Goal: Task Accomplishment & Management: Complete application form

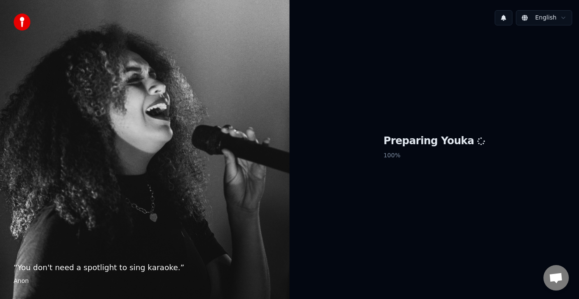
scroll to position [124, 0]
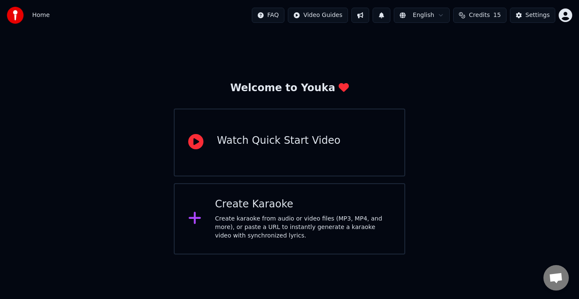
click at [293, 200] on div "Create Karaoke" at bounding box center [303, 204] width 176 height 14
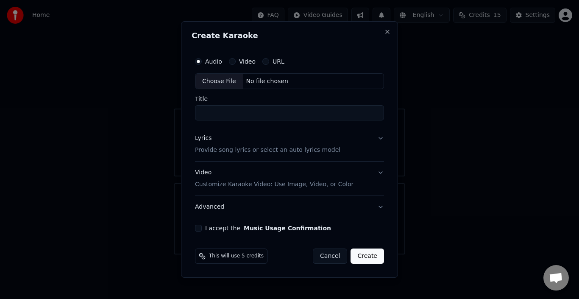
click at [258, 109] on input "Title" at bounding box center [289, 112] width 189 height 15
click at [263, 80] on div "No file chosen" at bounding box center [267, 81] width 49 height 8
click at [232, 76] on div "Choose File" at bounding box center [218, 81] width 47 height 15
click at [224, 82] on div "Choose File" at bounding box center [218, 81] width 47 height 15
type input "**********"
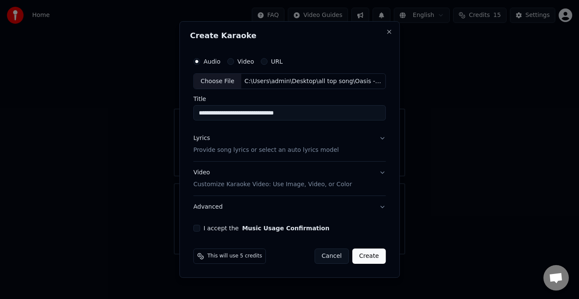
click at [383, 139] on button "Lyrics Provide song lyrics or select an auto lyrics model" at bounding box center [289, 145] width 192 height 34
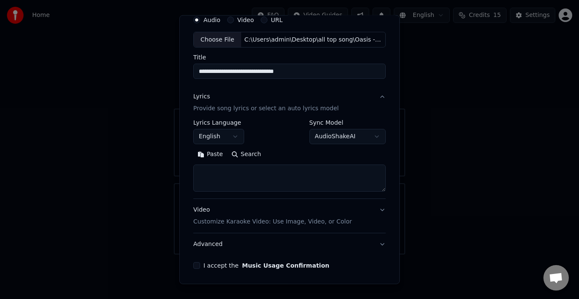
scroll to position [42, 0]
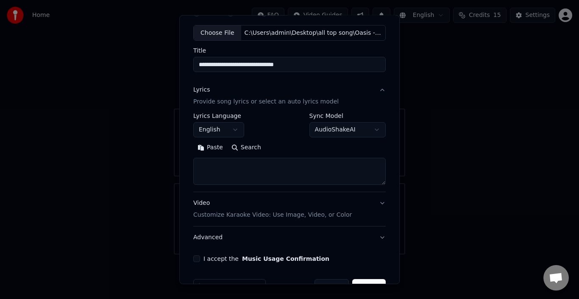
click at [374, 208] on button "Video Customize Karaoke Video: Use Image, Video, or Color" at bounding box center [289, 209] width 192 height 34
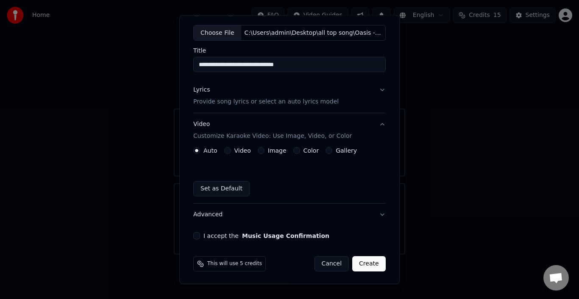
click at [227, 156] on div "Auto Video Image Color Gallery Set as Default" at bounding box center [289, 171] width 192 height 49
click at [228, 149] on div "Video" at bounding box center [237, 150] width 27 height 7
click at [227, 153] on button "Video" at bounding box center [227, 150] width 7 height 7
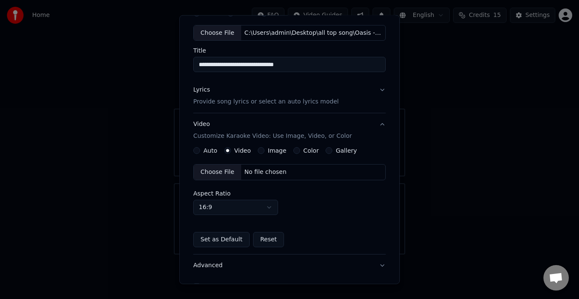
click at [197, 150] on button "Auto" at bounding box center [196, 150] width 7 height 7
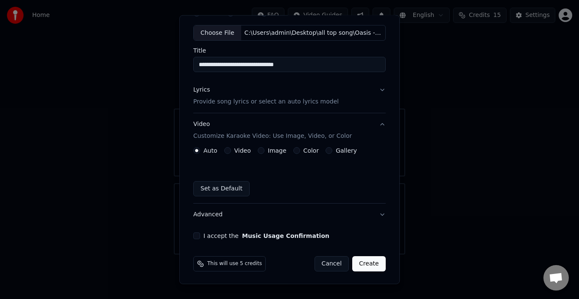
scroll to position [44, 0]
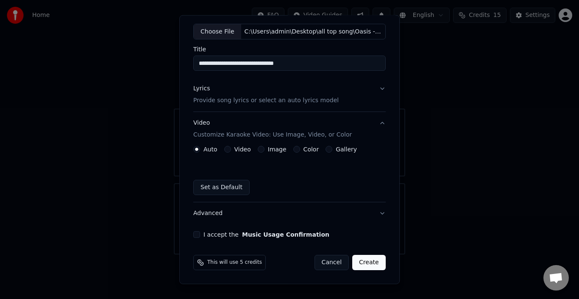
click at [196, 236] on button "I accept the Music Usage Confirmation" at bounding box center [196, 234] width 7 height 7
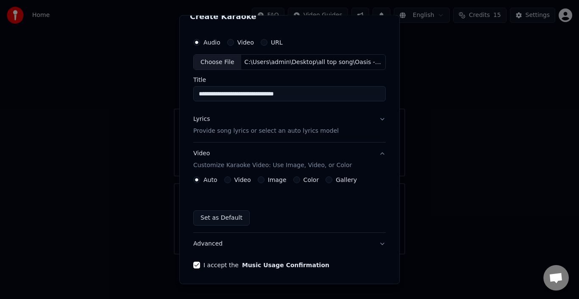
scroll to position [1, 0]
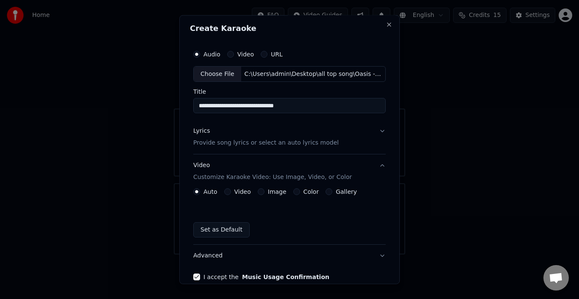
type button "on"
click at [377, 132] on button "Lyrics Provide song lyrics or select an auto lyrics model" at bounding box center [289, 137] width 192 height 34
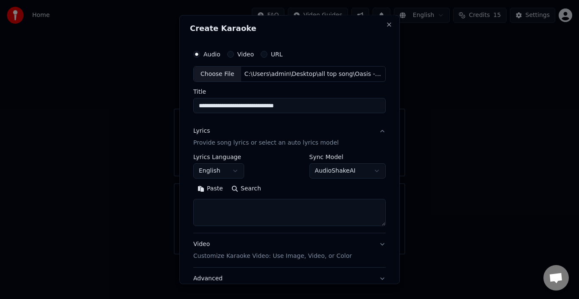
click at [250, 212] on textarea at bounding box center [289, 212] width 192 height 27
paste textarea "**********"
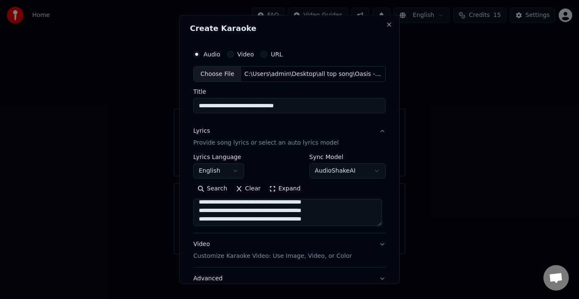
scroll to position [421, 0]
type textarea "**********"
click at [376, 243] on button "Video Customize Karaoke Video: Use Image, Video, or Color" at bounding box center [289, 250] width 192 height 34
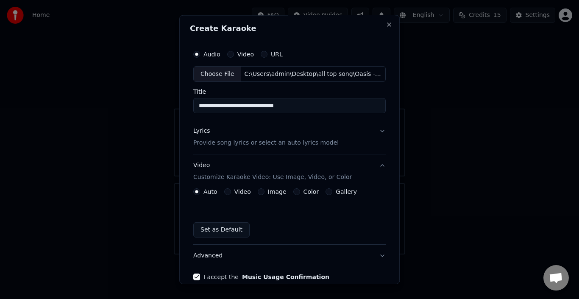
click at [379, 133] on button "Lyrics Provide song lyrics or select an auto lyrics model" at bounding box center [289, 137] width 192 height 34
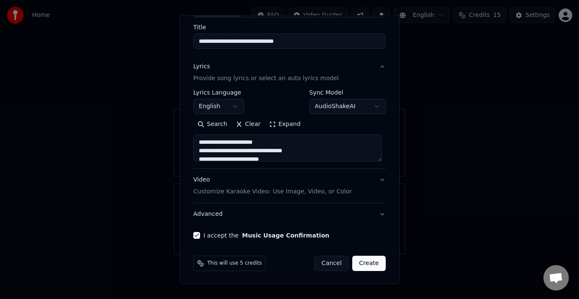
scroll to position [67, 0]
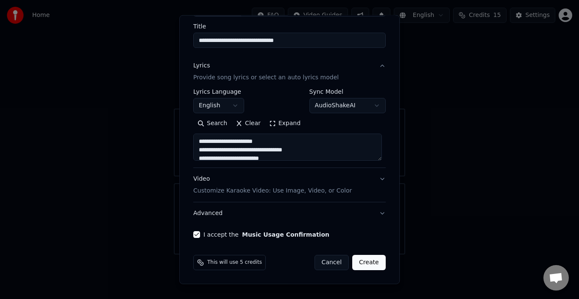
click at [377, 176] on button "Video Customize Karaoke Video: Use Image, Video, or Color" at bounding box center [289, 185] width 192 height 34
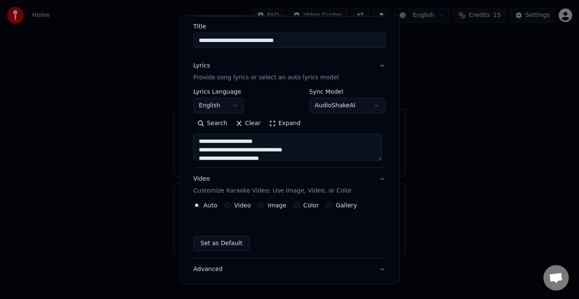
scroll to position [44, 0]
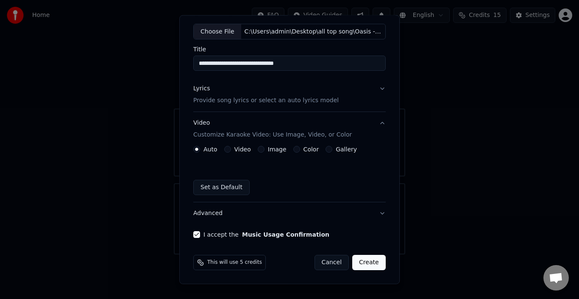
click at [377, 212] on button "Advanced" at bounding box center [289, 213] width 192 height 22
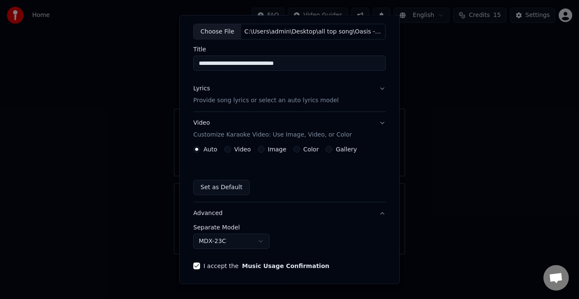
scroll to position [19, 0]
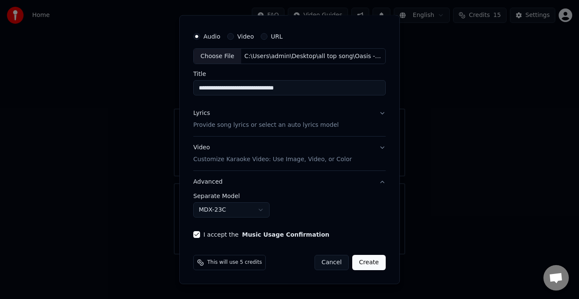
click at [378, 181] on button "Advanced" at bounding box center [289, 182] width 192 height 22
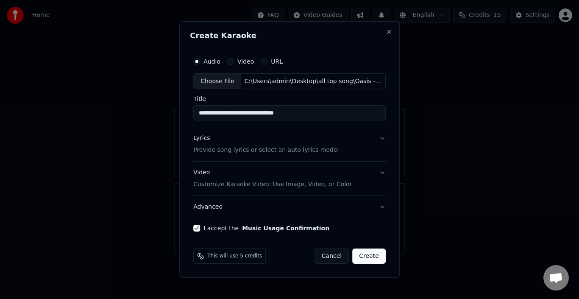
click at [381, 172] on button "Video Customize Karaoke Video: Use Image, Video, or Color" at bounding box center [289, 179] width 192 height 34
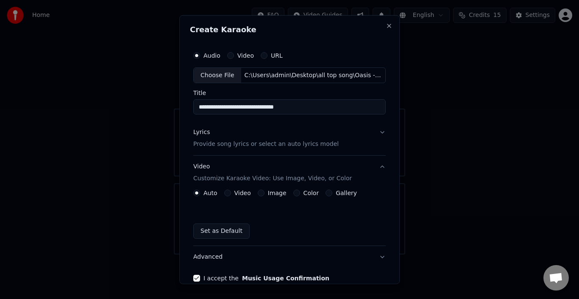
click at [372, 136] on button "Lyrics Provide song lyrics or select an auto lyrics model" at bounding box center [289, 138] width 192 height 34
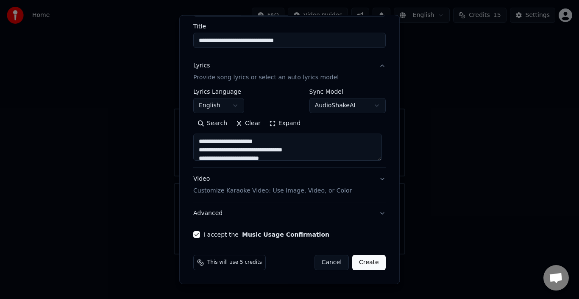
click at [376, 181] on button "Video Customize Karaoke Video: Use Image, Video, or Color" at bounding box center [289, 185] width 192 height 34
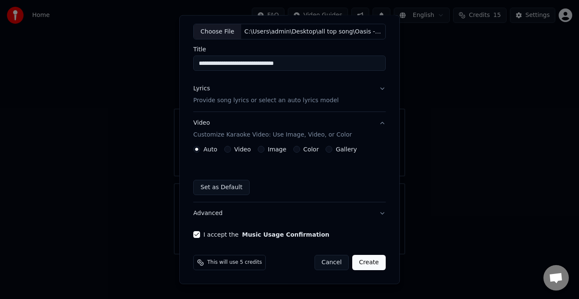
scroll to position [44, 0]
click at [226, 148] on button "Video" at bounding box center [227, 149] width 7 height 7
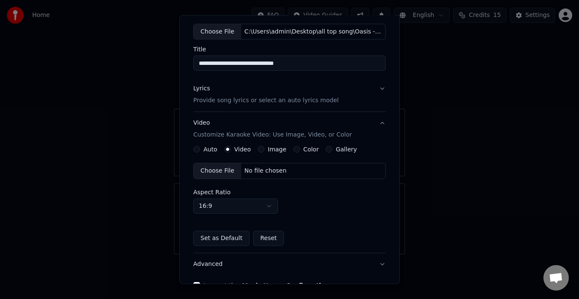
click at [197, 147] on button "Auto" at bounding box center [196, 149] width 7 height 7
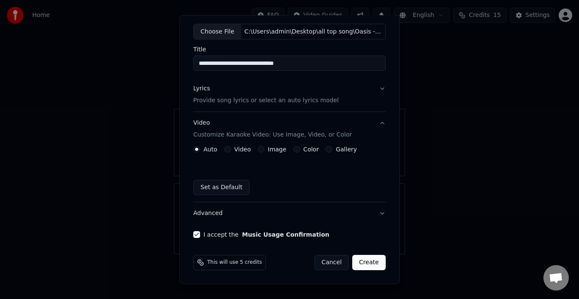
click at [227, 150] on button "Video" at bounding box center [227, 149] width 7 height 7
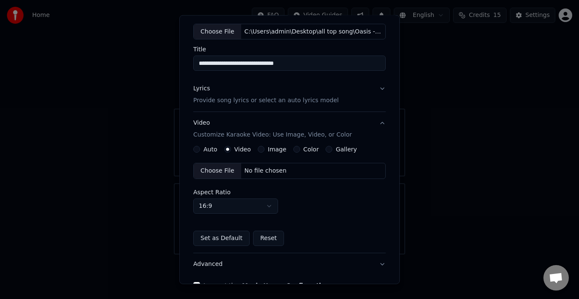
click at [258, 150] on button "Image" at bounding box center [261, 149] width 7 height 7
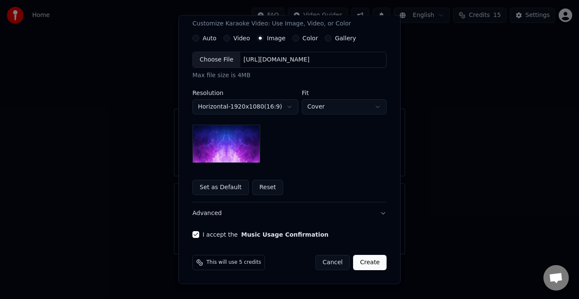
click at [240, 151] on img at bounding box center [226, 144] width 68 height 38
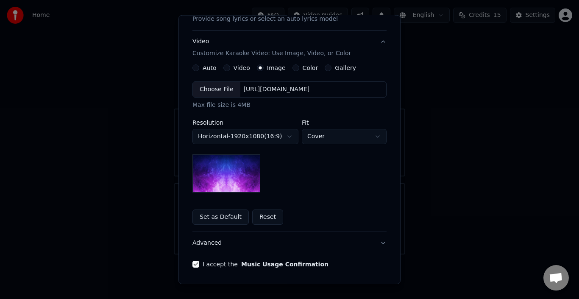
scroll to position [112, 0]
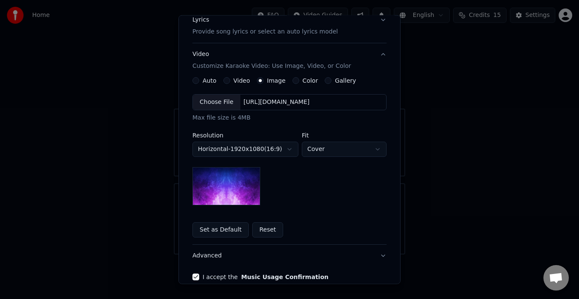
click at [290, 147] on body "**********" at bounding box center [289, 127] width 579 height 254
click at [287, 148] on body "**********" at bounding box center [289, 127] width 579 height 254
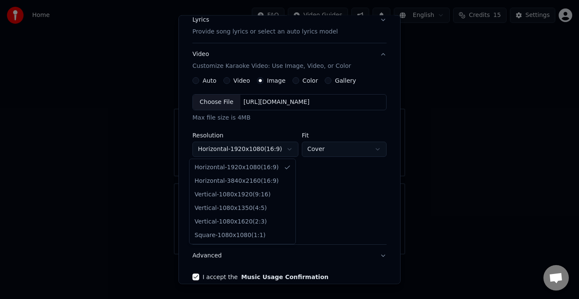
click at [287, 148] on body "**********" at bounding box center [289, 127] width 579 height 254
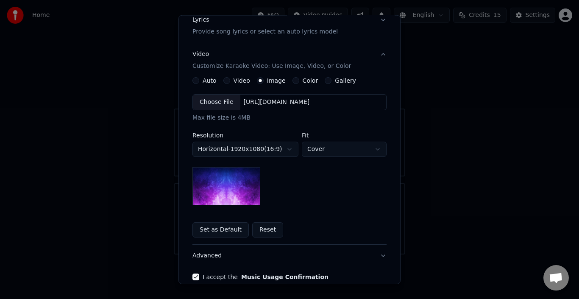
scroll to position [70, 0]
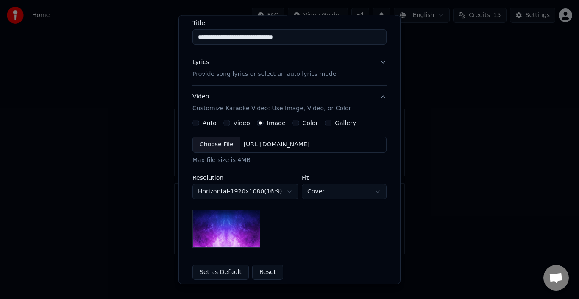
click at [292, 125] on div "Color" at bounding box center [305, 122] width 26 height 7
click at [292, 123] on button "Color" at bounding box center [295, 122] width 7 height 7
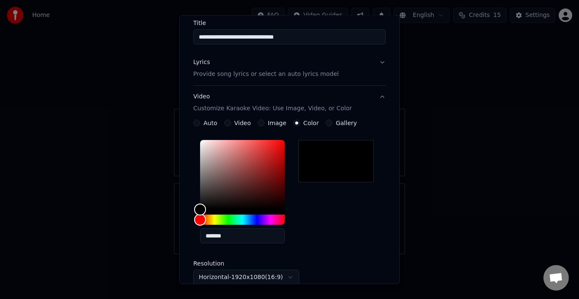
click at [325, 124] on button "Gallery" at bounding box center [328, 122] width 7 height 7
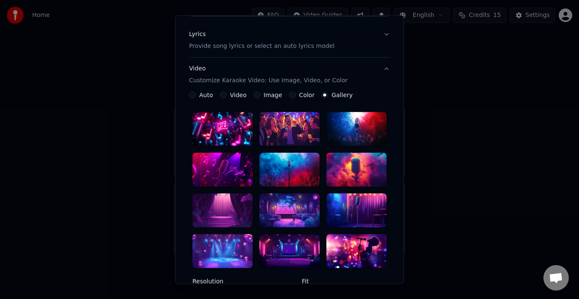
scroll to position [112, 0]
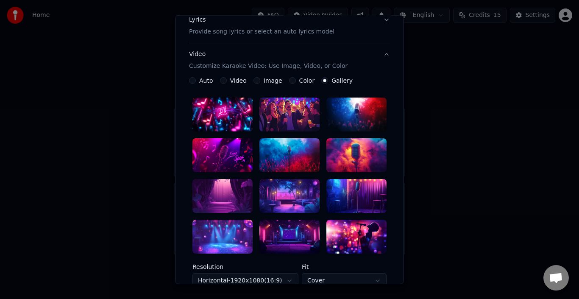
click at [223, 108] on div at bounding box center [222, 114] width 60 height 34
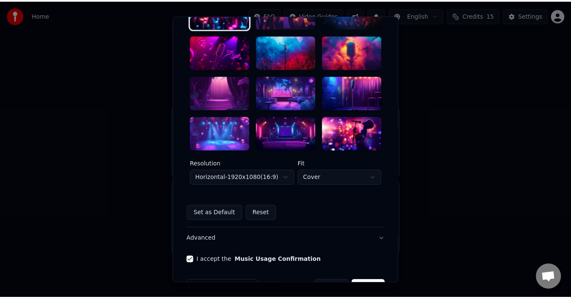
scroll to position [241, 0]
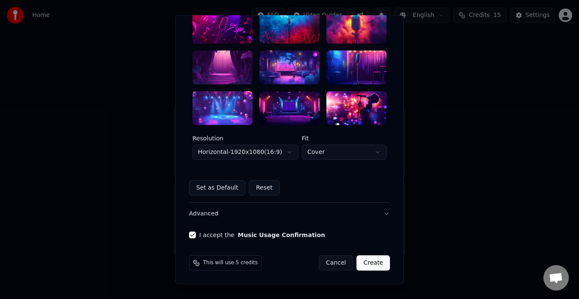
click at [370, 264] on button "Create" at bounding box center [372, 262] width 33 height 15
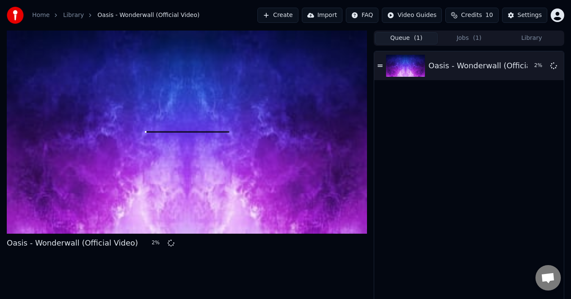
click at [418, 41] on span "( 1 )" at bounding box center [418, 38] width 8 height 8
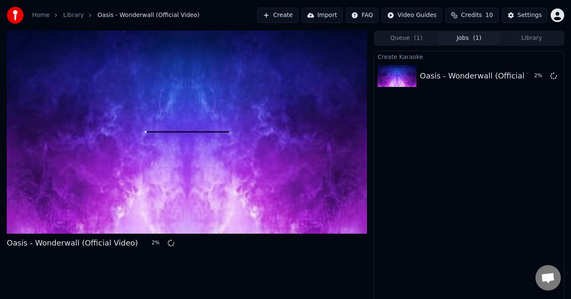
click at [453, 33] on button "Jobs ( 1 )" at bounding box center [469, 38] width 63 height 12
click at [419, 39] on span "( 1 )" at bounding box center [418, 38] width 8 height 8
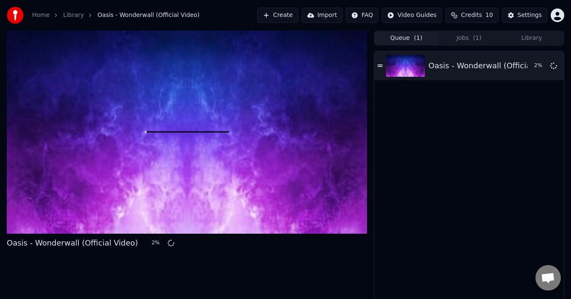
click at [449, 36] on button "Jobs ( 1 )" at bounding box center [469, 38] width 63 height 12
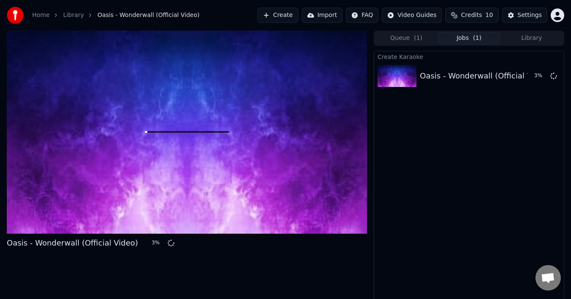
click at [285, 14] on button "Create" at bounding box center [278, 15] width 41 height 15
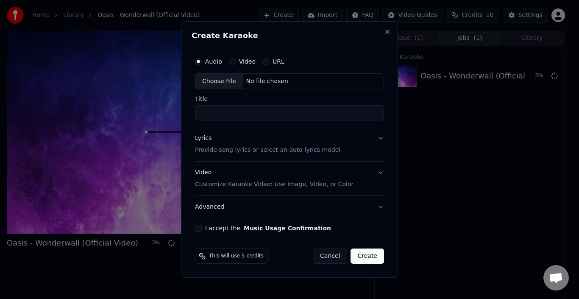
click at [226, 83] on div "Choose File" at bounding box center [218, 81] width 47 height 15
type input "**********"
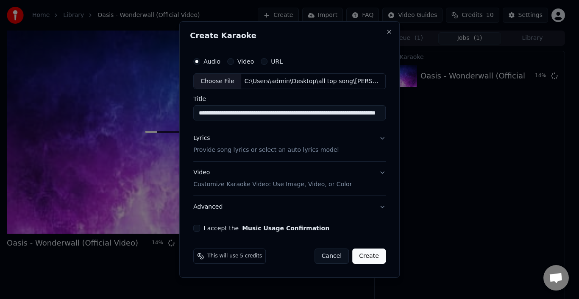
drag, startPoint x: 270, startPoint y: 148, endPoint x: 319, endPoint y: 139, distance: 49.5
click at [291, 144] on div "Lyrics Provide song lyrics or select an auto lyrics model" at bounding box center [265, 144] width 145 height 20
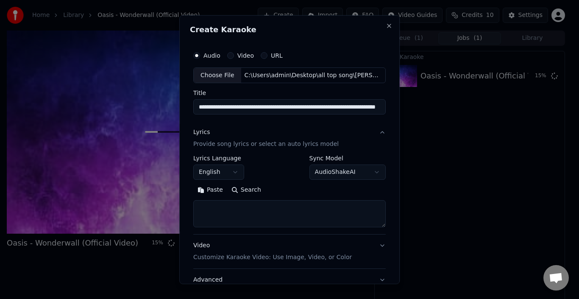
click at [293, 203] on textarea at bounding box center [289, 213] width 192 height 27
paste textarea "**********"
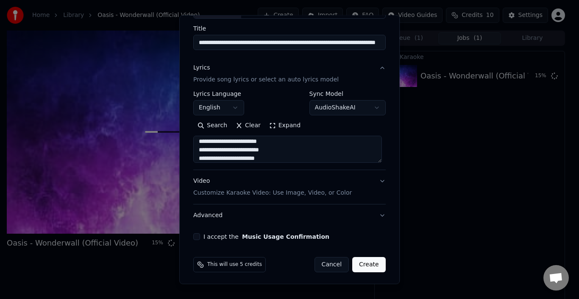
scroll to position [67, 0]
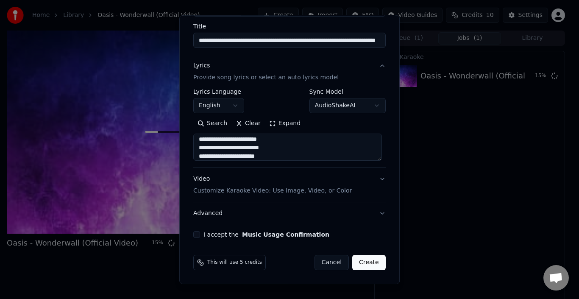
type textarea "**********"
click at [374, 180] on button "Video Customize Karaoke Video: Use Image, Video, or Color" at bounding box center [289, 185] width 192 height 34
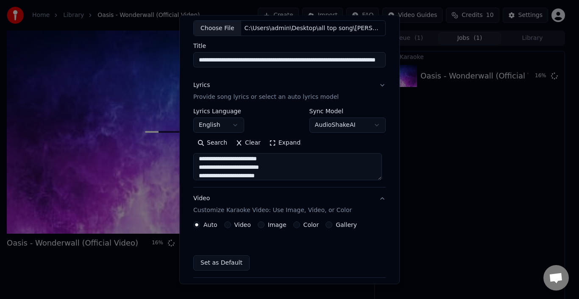
scroll to position [44, 0]
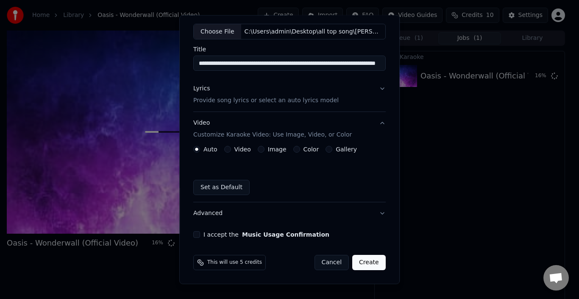
click at [325, 152] on button "Gallery" at bounding box center [328, 149] width 7 height 7
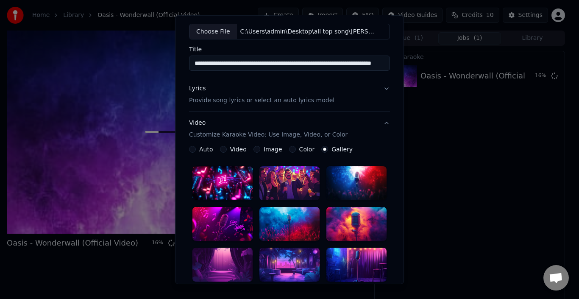
click at [331, 150] on label "Gallery" at bounding box center [341, 149] width 21 height 6
click at [323, 150] on button "Gallery" at bounding box center [324, 149] width 7 height 7
click at [241, 182] on div at bounding box center [222, 183] width 60 height 34
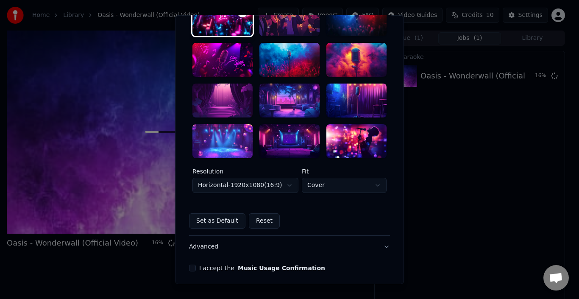
scroll to position [241, 0]
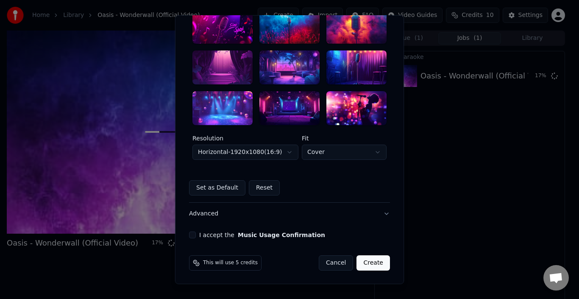
click at [189, 234] on button "I accept the Music Usage Confirmation" at bounding box center [192, 234] width 7 height 7
click at [370, 261] on button "Create" at bounding box center [372, 262] width 33 height 15
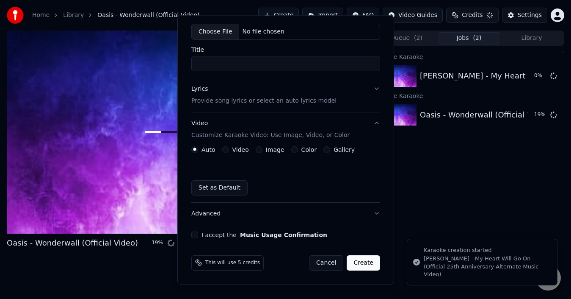
scroll to position [44, 0]
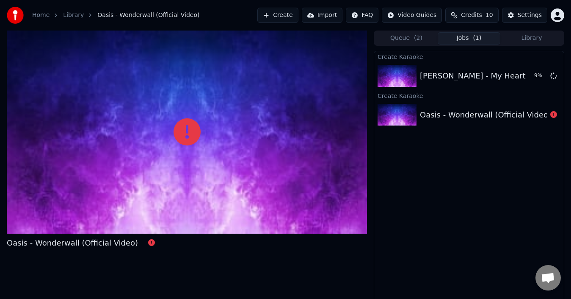
click at [148, 244] on icon at bounding box center [151, 242] width 7 height 7
click at [433, 120] on div "Oasis - Wonderwall (Official Video)" at bounding box center [485, 115] width 131 height 12
click at [459, 125] on div "Oasis - Wonderwall (Official Video)" at bounding box center [469, 114] width 190 height 29
click at [465, 114] on div "Oasis - Wonderwall (Official Video)" at bounding box center [485, 115] width 131 height 12
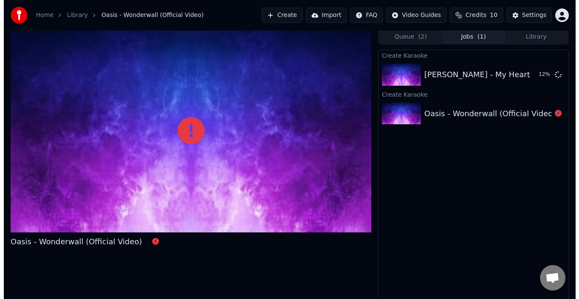
scroll to position [0, 0]
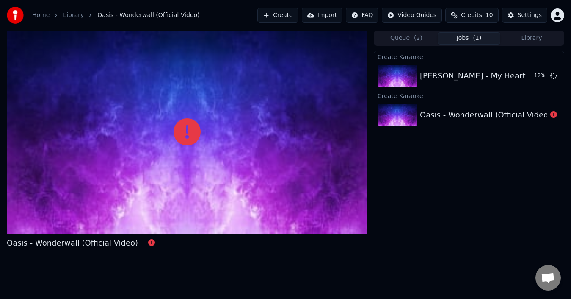
click at [415, 115] on img at bounding box center [397, 115] width 39 height 22
click at [402, 114] on img at bounding box center [397, 115] width 39 height 22
click at [289, 17] on button "Create" at bounding box center [278, 15] width 41 height 15
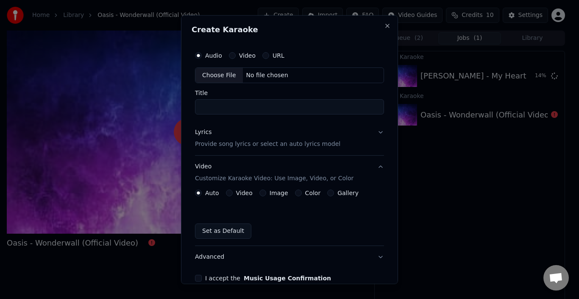
click at [220, 71] on div "Choose File" at bounding box center [218, 74] width 47 height 15
type input "**********"
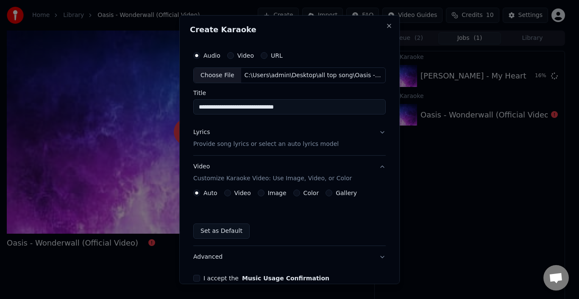
click at [374, 133] on button "Lyrics Provide song lyrics or select an auto lyrics model" at bounding box center [289, 138] width 192 height 34
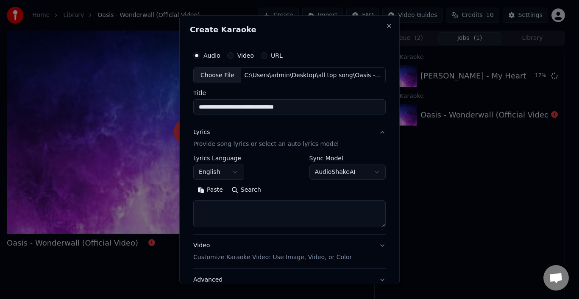
click at [236, 170] on button "English" at bounding box center [218, 171] width 51 height 15
click at [236, 170] on body "**********" at bounding box center [285, 149] width 571 height 299
click at [242, 191] on button "Search" at bounding box center [246, 190] width 38 height 14
click at [283, 209] on textarea at bounding box center [289, 213] width 192 height 27
click at [250, 192] on button "Search" at bounding box center [246, 190] width 38 height 14
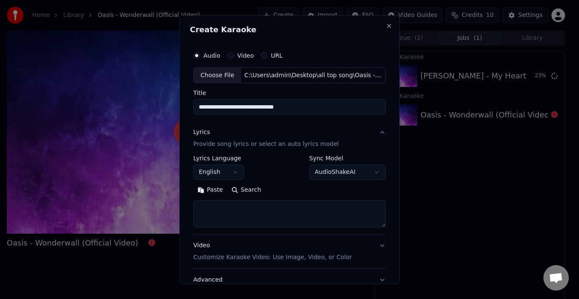
scroll to position [67, 0]
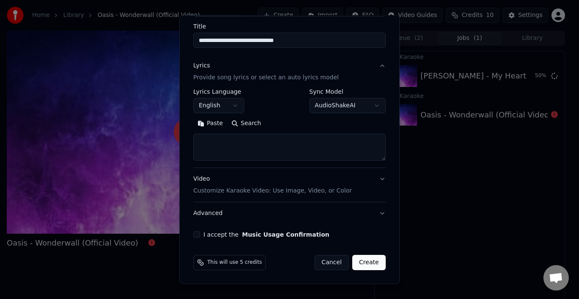
click at [299, 144] on textarea at bounding box center [289, 146] width 192 height 27
paste textarea "**********"
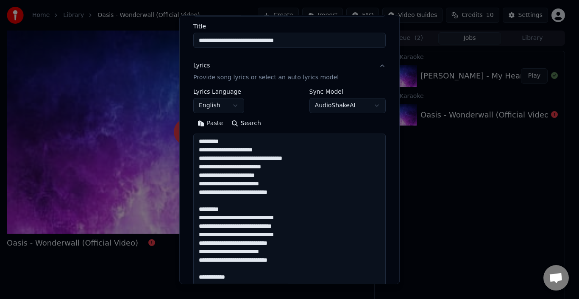
scroll to position [527, 0]
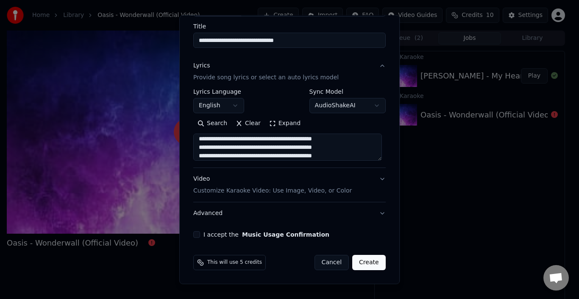
type textarea "**********"
click at [377, 181] on button "Video Customize Karaoke Video: Use Image, Video, or Color" at bounding box center [289, 185] width 192 height 34
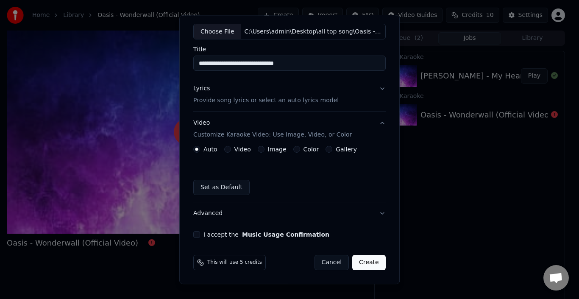
scroll to position [44, 0]
click at [197, 233] on button "I accept the Music Usage Confirmation" at bounding box center [196, 234] width 7 height 7
click at [327, 152] on div "Gallery" at bounding box center [340, 149] width 31 height 7
click at [325, 150] on button "Gallery" at bounding box center [328, 149] width 7 height 7
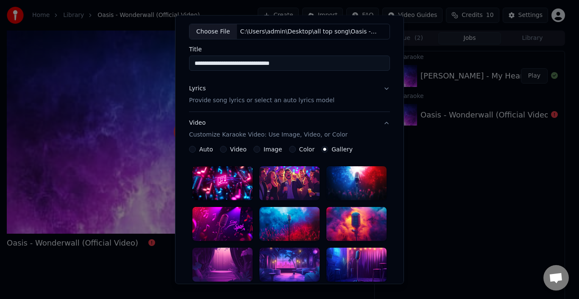
click at [211, 183] on div at bounding box center [222, 183] width 60 height 34
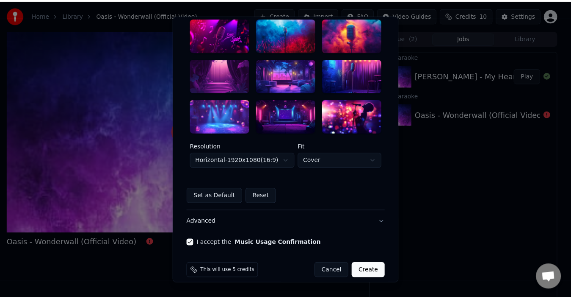
scroll to position [241, 0]
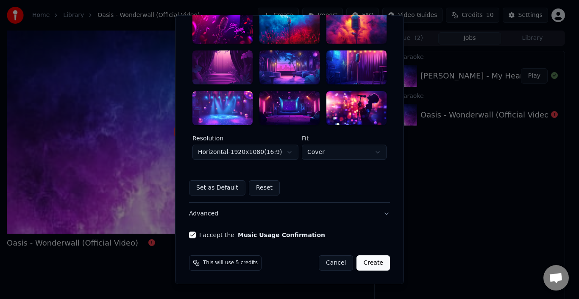
click at [374, 264] on button "Create" at bounding box center [372, 262] width 33 height 15
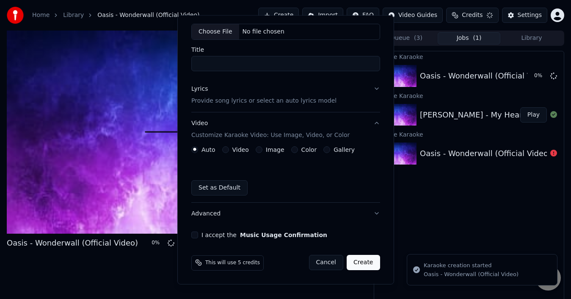
scroll to position [44, 0]
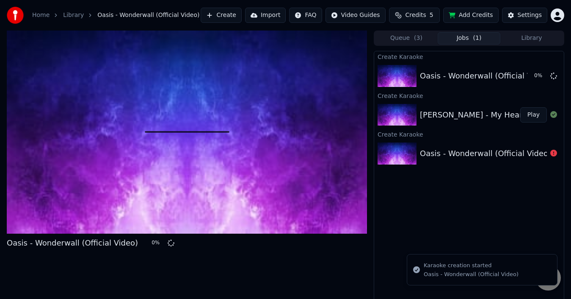
click at [531, 113] on button "Play" at bounding box center [534, 114] width 27 height 15
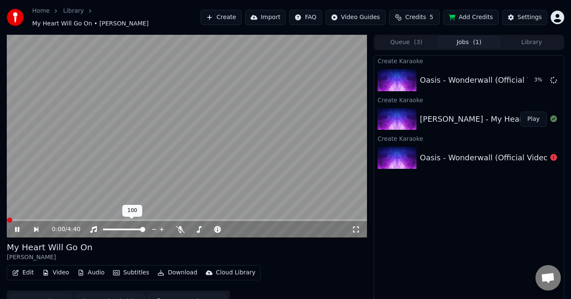
click at [112, 226] on div at bounding box center [132, 229] width 68 height 8
click at [108, 228] on span at bounding box center [124, 229] width 42 height 2
click at [22, 219] on span at bounding box center [187, 220] width 360 height 2
click at [34, 213] on video at bounding box center [187, 136] width 360 height 203
click at [40, 199] on video at bounding box center [187, 136] width 360 height 203
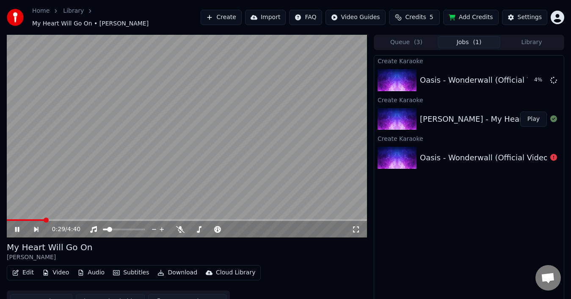
click at [44, 219] on span at bounding box center [187, 220] width 360 height 2
click at [119, 228] on span at bounding box center [124, 229] width 42 height 2
click at [47, 219] on span at bounding box center [31, 220] width 49 height 2
click at [31, 214] on video at bounding box center [187, 136] width 360 height 203
click at [31, 221] on div "0:33 / 4:40" at bounding box center [187, 229] width 360 height 17
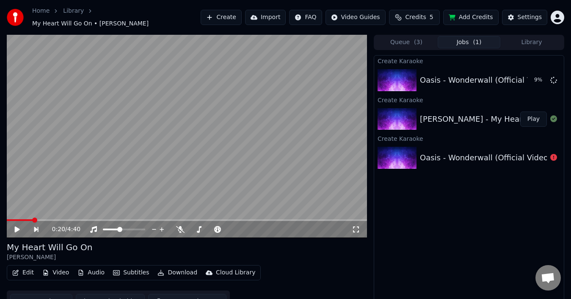
click at [32, 219] on span at bounding box center [20, 220] width 26 height 2
click at [21, 226] on icon at bounding box center [23, 229] width 19 height 7
click at [230, 158] on video at bounding box center [187, 136] width 360 height 203
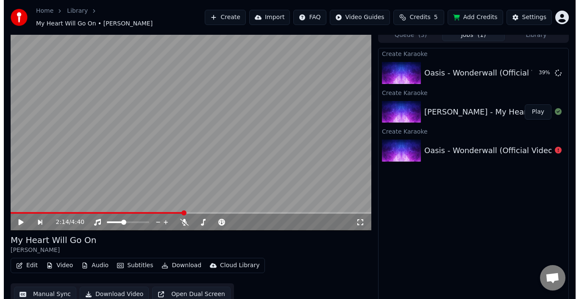
scroll to position [9, 0]
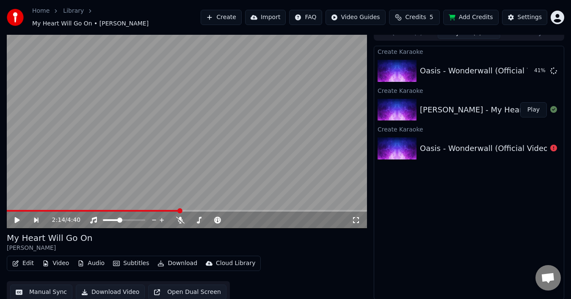
click at [124, 259] on button "Subtitles" at bounding box center [131, 263] width 43 height 12
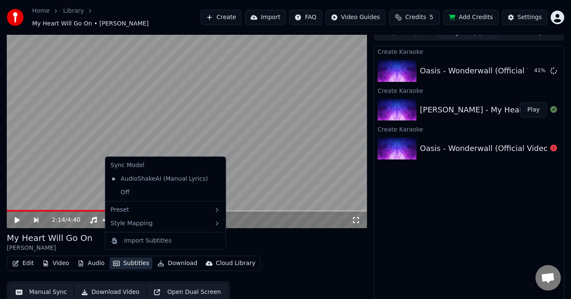
click at [124, 259] on button "Subtitles" at bounding box center [131, 263] width 43 height 12
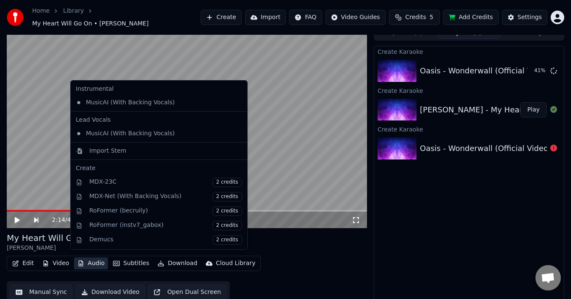
click at [96, 260] on button "Audio" at bounding box center [91, 263] width 34 height 12
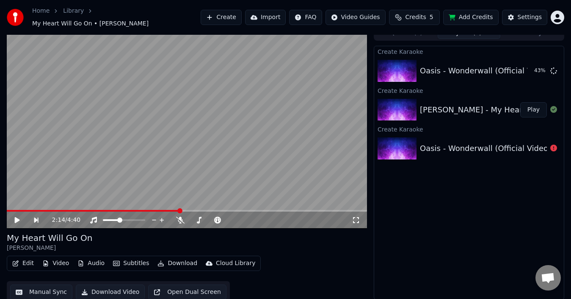
click at [65, 257] on button "Video" at bounding box center [55, 263] width 33 height 12
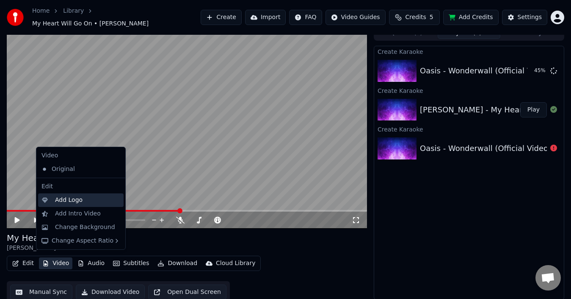
click at [79, 201] on div "Add Logo" at bounding box center [69, 200] width 28 height 8
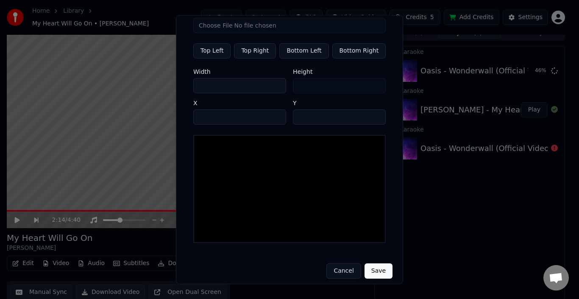
scroll to position [0, 0]
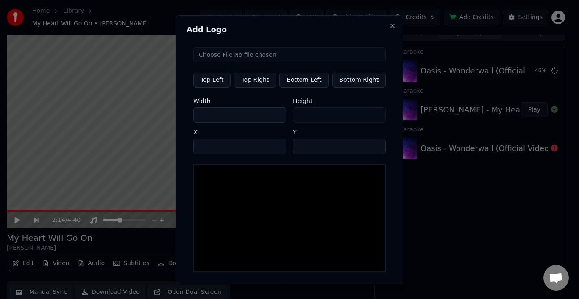
click at [218, 54] on input "file" at bounding box center [289, 54] width 192 height 15
type input "**********"
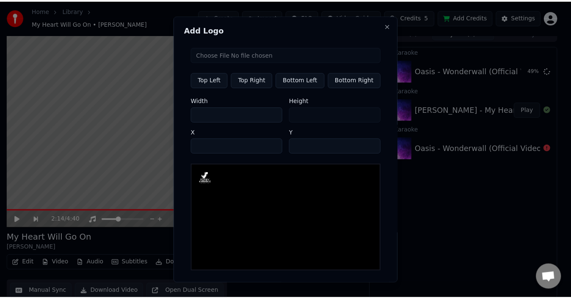
scroll to position [29, 0]
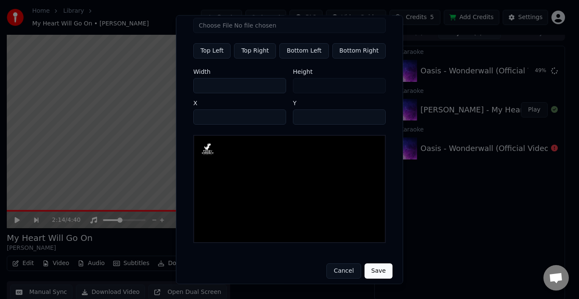
click at [365, 263] on button "Save" at bounding box center [378, 270] width 28 height 15
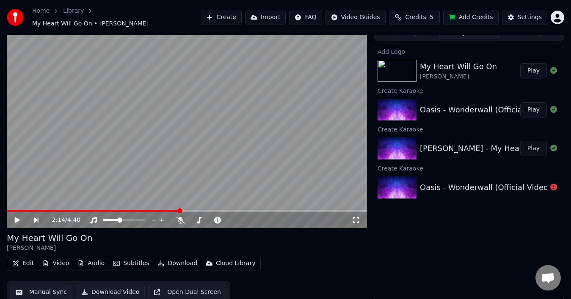
click at [405, 62] on img at bounding box center [397, 71] width 39 height 22
click at [535, 71] on button "Play" at bounding box center [534, 70] width 27 height 15
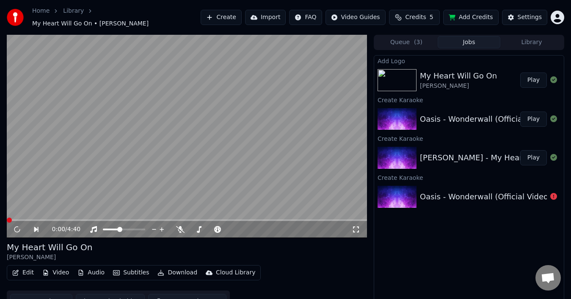
click at [249, 147] on video at bounding box center [187, 136] width 360 height 203
click at [426, 113] on div "Oasis - Wonderwall (Official Video)" at bounding box center [485, 119] width 131 height 12
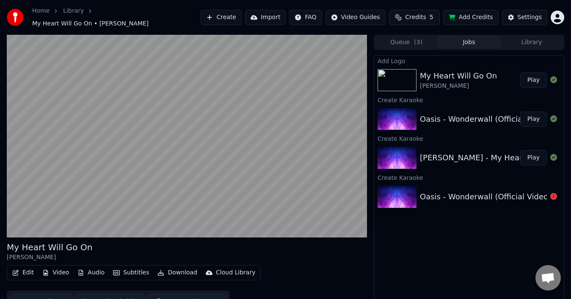
click at [532, 114] on button "Play" at bounding box center [534, 118] width 27 height 15
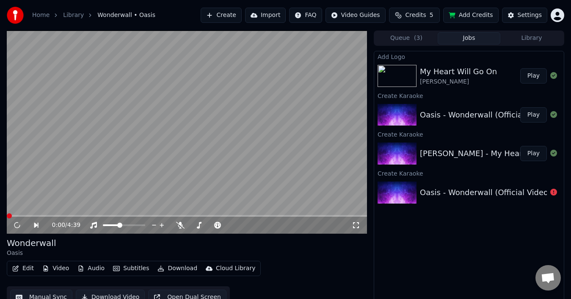
click at [198, 147] on video at bounding box center [187, 132] width 360 height 203
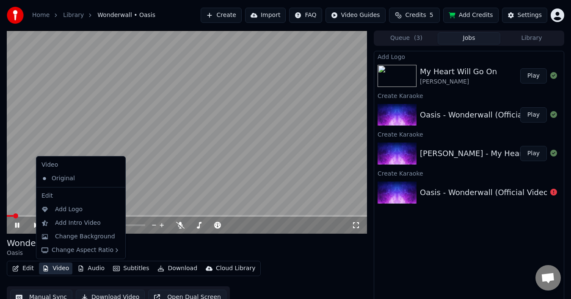
click at [63, 265] on button "Video" at bounding box center [55, 268] width 33 height 12
click at [310, 256] on div "Wonderwall Oasis" at bounding box center [187, 247] width 360 height 20
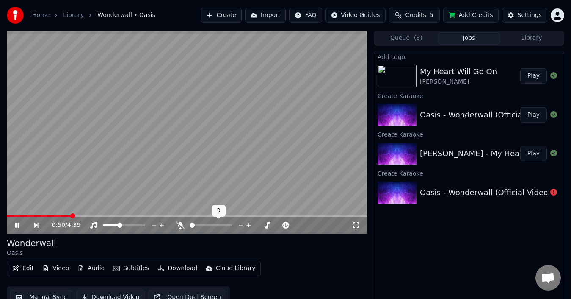
click at [194, 225] on span at bounding box center [192, 224] width 5 height 5
click at [194, 225] on span at bounding box center [211, 225] width 42 height 2
click at [190, 224] on span at bounding box center [192, 224] width 5 height 5
click at [153, 179] on video at bounding box center [187, 132] width 360 height 203
click at [455, 72] on div "My Heart Will Go On" at bounding box center [458, 72] width 77 height 12
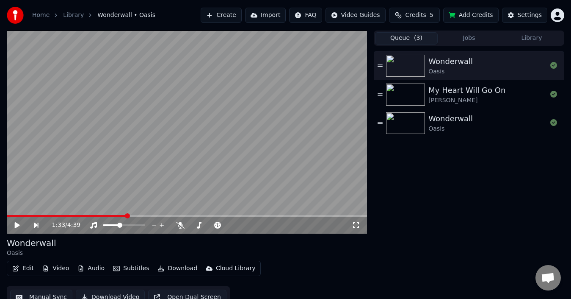
click at [415, 38] on span "( 3 )" at bounding box center [418, 38] width 8 height 8
click at [466, 40] on button "Jobs" at bounding box center [469, 38] width 63 height 12
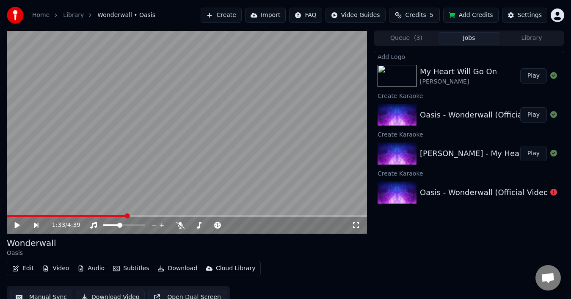
scroll to position [9, 0]
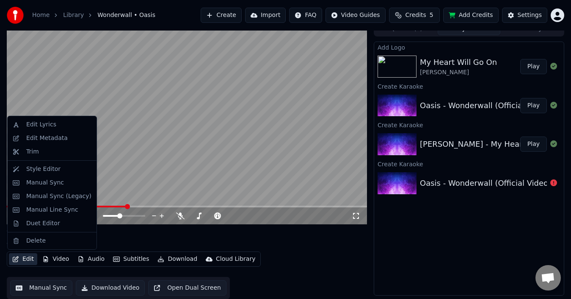
click at [24, 258] on button "Edit" at bounding box center [23, 259] width 28 height 12
click at [45, 168] on div "Style Editor" at bounding box center [43, 169] width 34 height 8
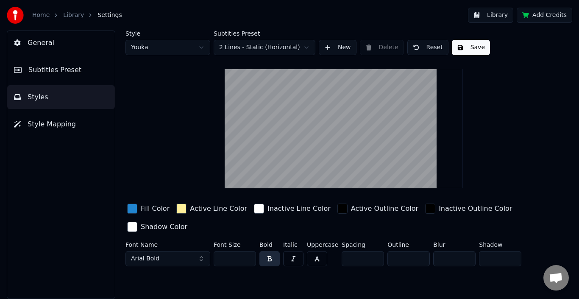
click at [75, 131] on button "Style Mapping" at bounding box center [61, 124] width 108 height 24
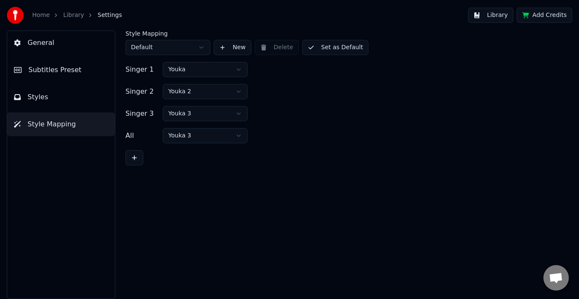
click at [81, 104] on button "Styles" at bounding box center [61, 97] width 108 height 24
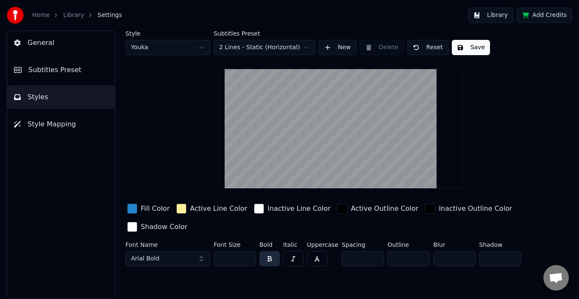
click at [46, 77] on button "Subtitles Preset" at bounding box center [61, 70] width 108 height 24
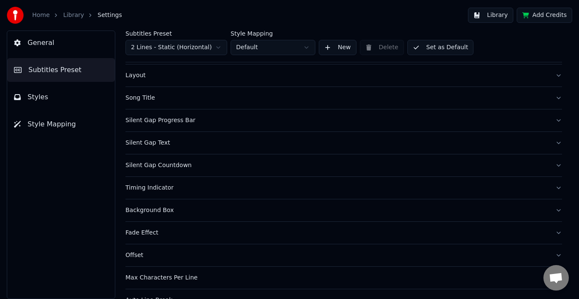
scroll to position [79, 0]
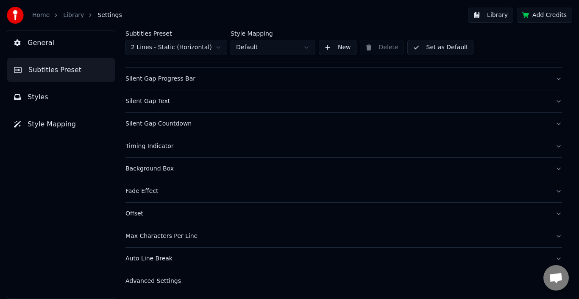
click at [70, 123] on span "Style Mapping" at bounding box center [52, 124] width 48 height 10
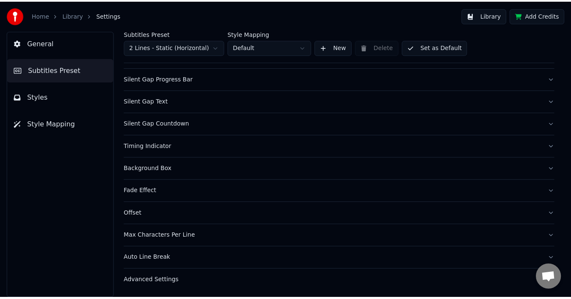
scroll to position [0, 0]
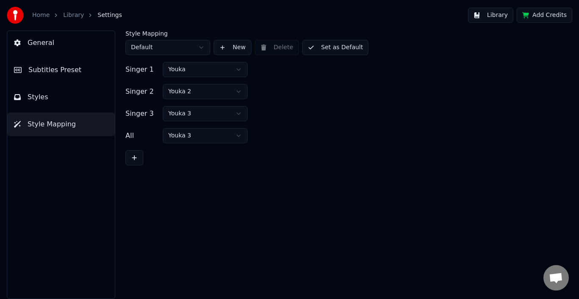
click at [63, 94] on button "Styles" at bounding box center [61, 97] width 108 height 24
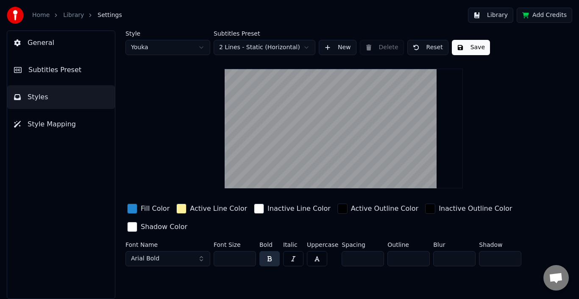
click at [71, 66] on span "Subtitles Preset" at bounding box center [54, 70] width 53 height 10
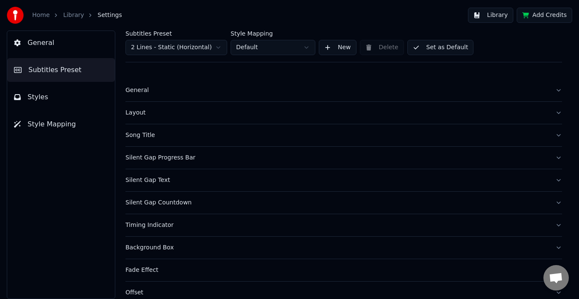
click at [72, 54] on button "General" at bounding box center [61, 43] width 108 height 24
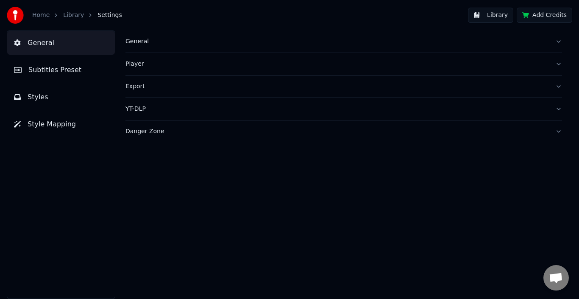
click at [150, 44] on div "General" at bounding box center [336, 41] width 423 height 8
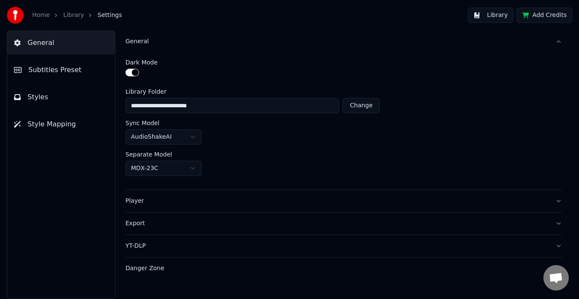
click at [71, 15] on link "Library" at bounding box center [73, 15] width 21 height 8
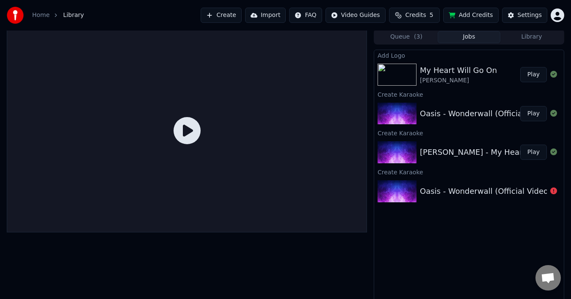
scroll to position [6, 0]
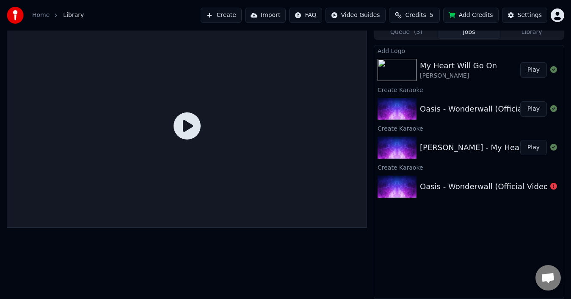
click at [39, 14] on link "Home" at bounding box center [40, 15] width 17 height 8
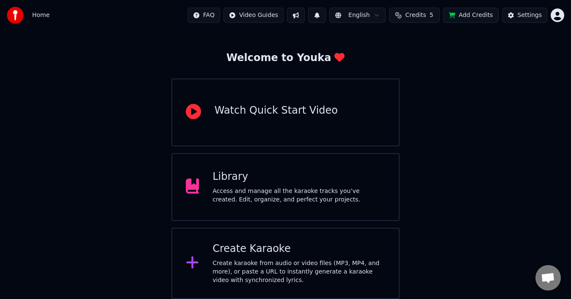
click at [259, 188] on div "Access and manage all the karaoke tracks you’ve created. Edit, organize, and pe…" at bounding box center [299, 195] width 173 height 17
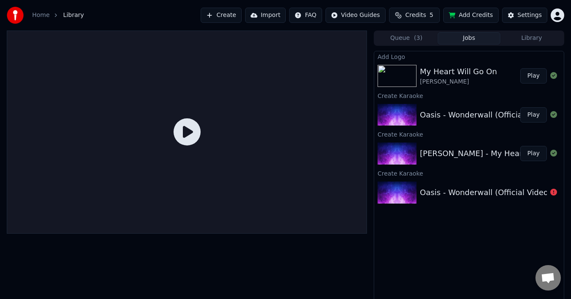
click at [405, 90] on div "Create Karaoke" at bounding box center [469, 95] width 190 height 10
click at [405, 107] on img at bounding box center [397, 115] width 39 height 22
click at [399, 111] on img at bounding box center [397, 115] width 39 height 22
click at [445, 126] on div "Oasis - Wonderwall (Official Video) Play" at bounding box center [469, 114] width 190 height 29
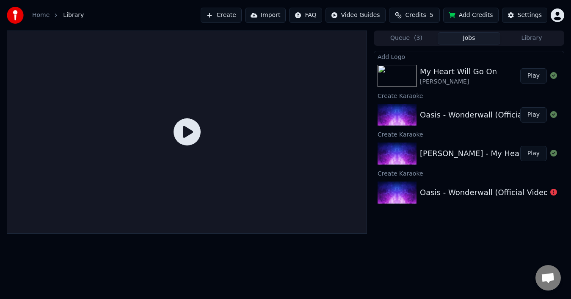
click at [383, 149] on img at bounding box center [397, 153] width 39 height 22
click at [533, 157] on button "Play" at bounding box center [534, 153] width 27 height 15
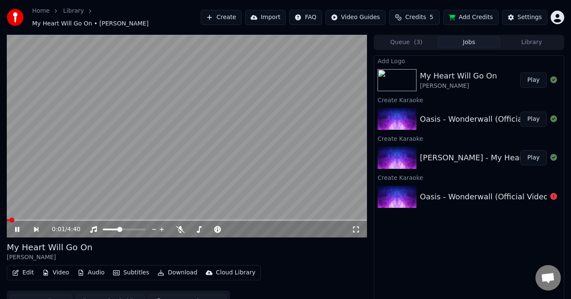
click at [232, 117] on video at bounding box center [187, 136] width 360 height 203
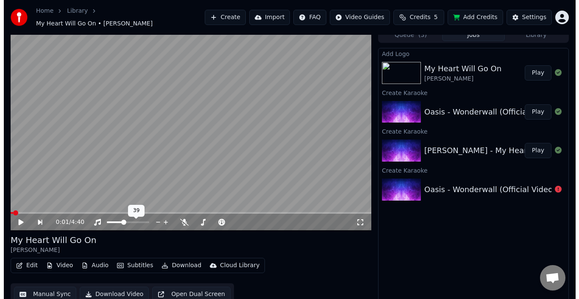
scroll to position [9, 0]
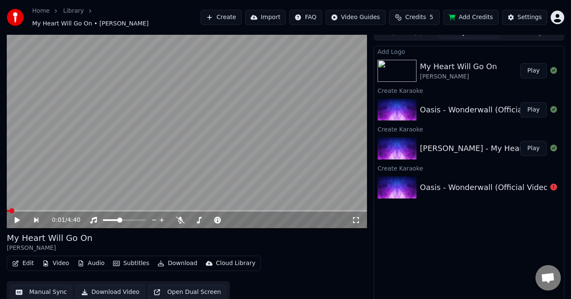
click at [167, 289] on button "Open Dual Screen" at bounding box center [187, 291] width 78 height 15
click at [128, 160] on video at bounding box center [187, 126] width 360 height 203
click at [117, 284] on button "Download Video" at bounding box center [110, 291] width 69 height 15
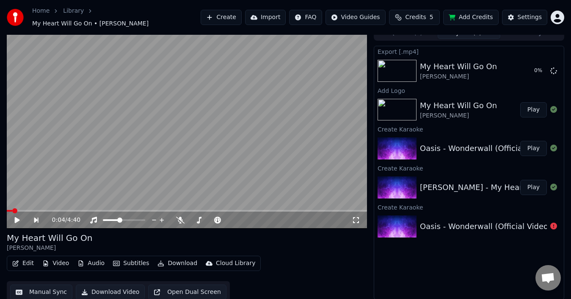
click at [395, 139] on img at bounding box center [397, 148] width 39 height 22
click at [510, 146] on div "Oasis - Wonderwall (Official Video)" at bounding box center [485, 148] width 131 height 12
click at [507, 145] on div "Oasis - Wonderwall (Official Video)" at bounding box center [485, 148] width 131 height 12
click at [530, 142] on button "Play" at bounding box center [534, 148] width 27 height 15
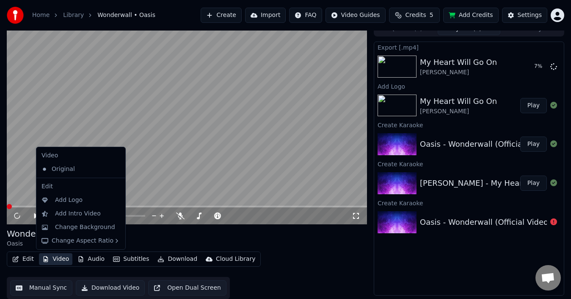
click at [60, 257] on button "Video" at bounding box center [55, 259] width 33 height 12
click at [68, 201] on div "Add Logo" at bounding box center [69, 200] width 28 height 8
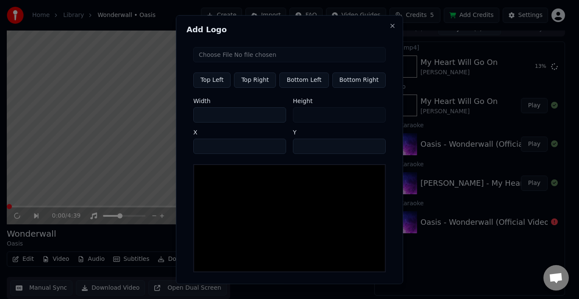
click at [233, 53] on input "file" at bounding box center [289, 54] width 192 height 15
click at [389, 24] on button "Close" at bounding box center [392, 25] width 7 height 7
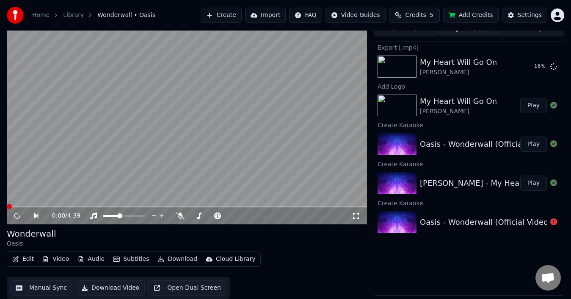
click at [111, 283] on button "Download Video" at bounding box center [110, 287] width 69 height 15
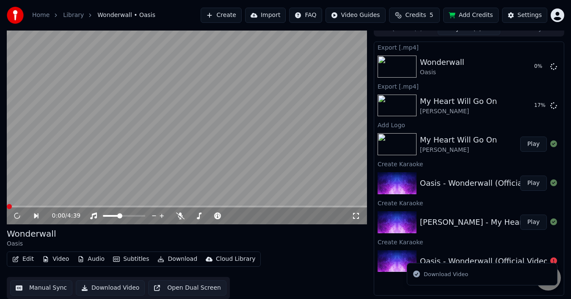
click at [302, 262] on div "Edit Video Audio Subtitles Download Cloud Library Manual Sync Download Video Op…" at bounding box center [187, 274] width 360 height 47
click at [192, 132] on video at bounding box center [187, 122] width 360 height 203
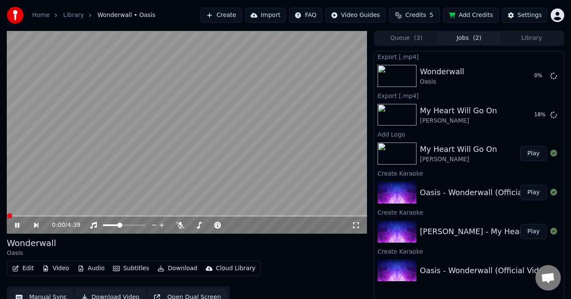
click at [216, 131] on video at bounding box center [187, 132] width 360 height 203
click at [293, 103] on video at bounding box center [187, 132] width 360 height 203
click at [198, 163] on video at bounding box center [187, 132] width 360 height 203
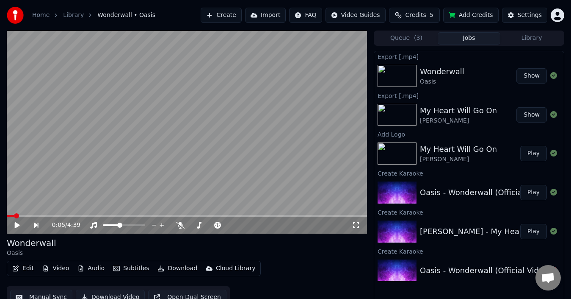
click at [443, 92] on div "Export [.mp4]" at bounding box center [469, 95] width 190 height 10
click at [444, 77] on div "Wonderwall" at bounding box center [442, 72] width 44 height 12
click at [533, 72] on button "Show" at bounding box center [532, 75] width 31 height 15
click at [532, 76] on button "Show" at bounding box center [532, 75] width 31 height 15
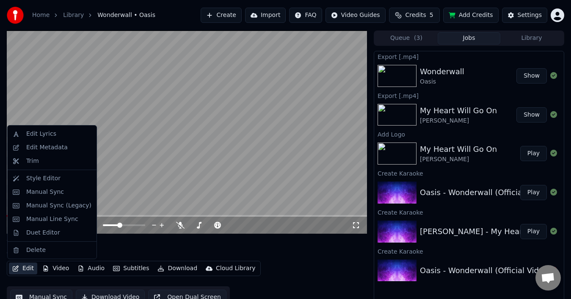
click at [29, 268] on button "Edit" at bounding box center [23, 268] width 28 height 12
click at [50, 178] on div "Style Editor" at bounding box center [43, 178] width 34 height 8
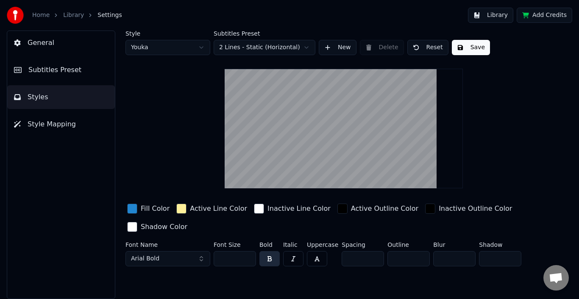
click at [72, 16] on link "Library" at bounding box center [73, 15] width 21 height 8
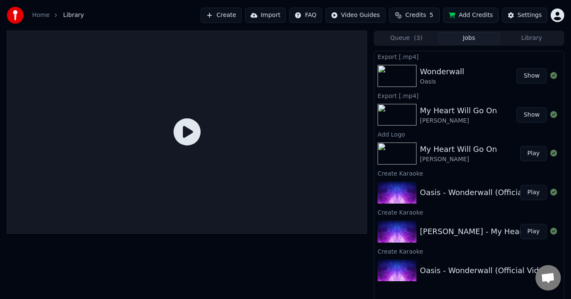
click at [420, 17] on span "Credits" at bounding box center [415, 15] width 21 height 8
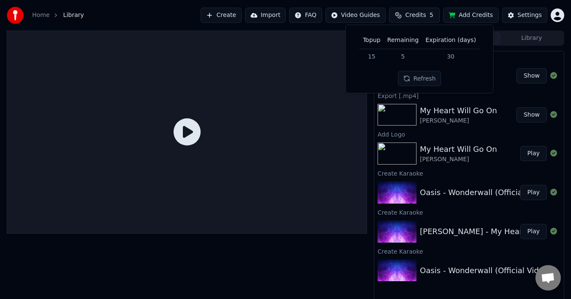
click at [281, 79] on div at bounding box center [187, 132] width 360 height 203
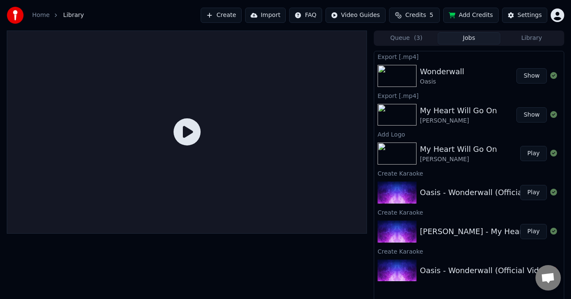
click at [236, 16] on button "Create" at bounding box center [221, 15] width 41 height 15
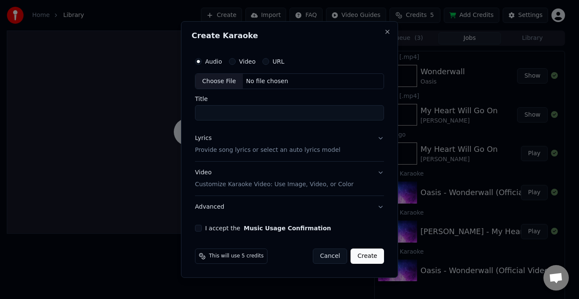
click at [237, 83] on div "Choose File" at bounding box center [218, 81] width 47 height 15
type input "**********"
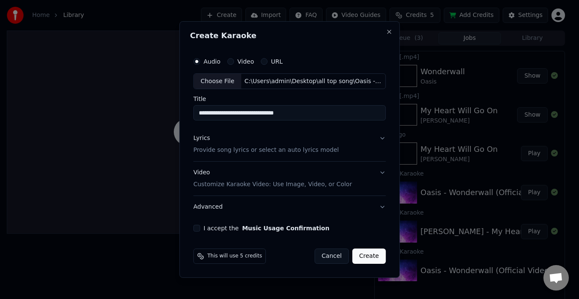
click at [373, 140] on button "Lyrics Provide song lyrics or select an auto lyrics model" at bounding box center [289, 145] width 192 height 34
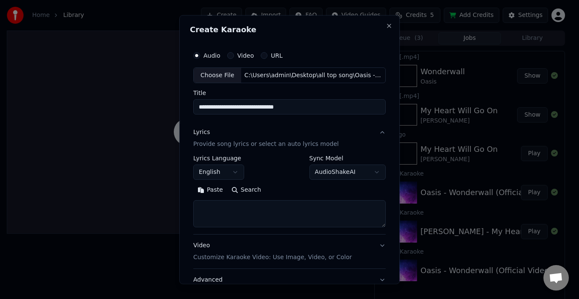
click at [297, 209] on textarea at bounding box center [289, 213] width 192 height 27
paste textarea "**********"
click at [281, 189] on button "Expand" at bounding box center [285, 190] width 40 height 14
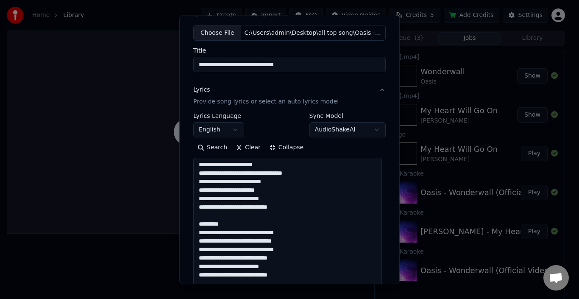
scroll to position [0, 0]
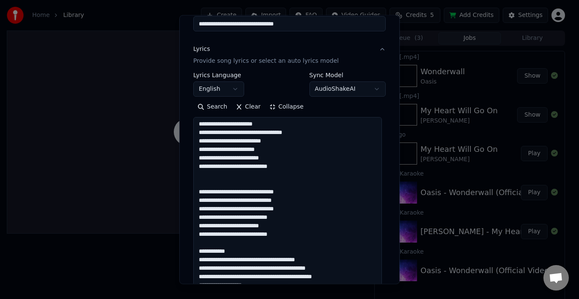
scroll to position [127, 0]
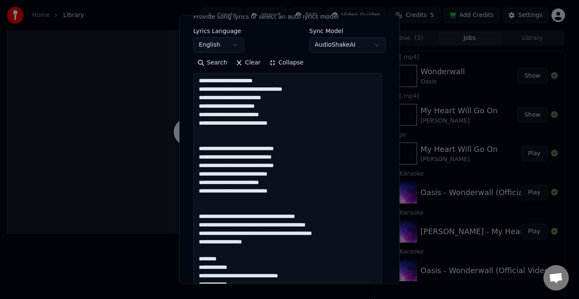
scroll to position [1, 0]
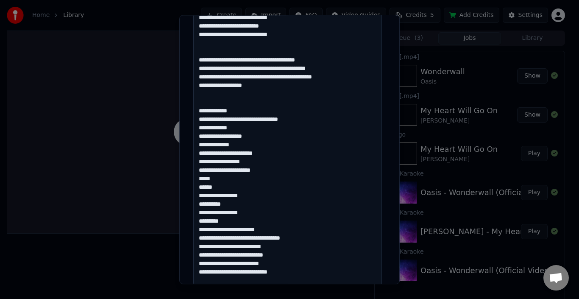
scroll to position [297, 0]
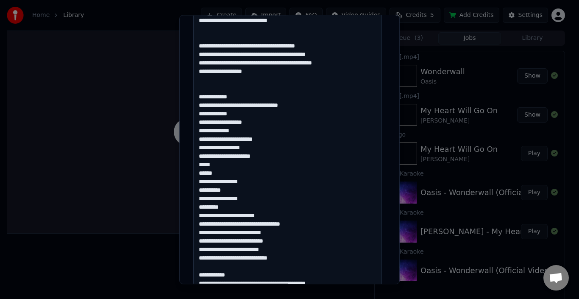
drag, startPoint x: 250, startPoint y: 199, endPoint x: 202, endPoint y: 199, distance: 47.4
click at [202, 199] on textarea at bounding box center [287, 177] width 189 height 549
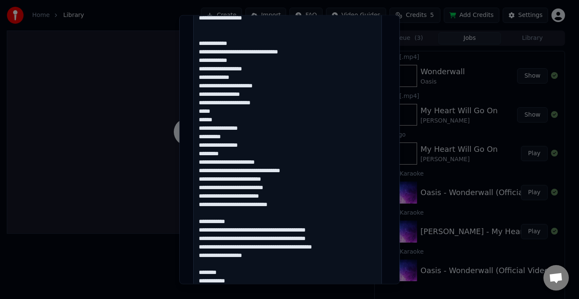
scroll to position [339, 0]
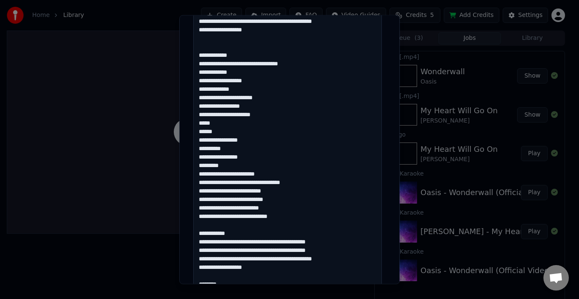
click at [261, 152] on textarea at bounding box center [287, 135] width 189 height 549
click at [253, 156] on textarea at bounding box center [287, 135] width 189 height 549
drag, startPoint x: 254, startPoint y: 156, endPoint x: 197, endPoint y: 91, distance: 87.1
click at [197, 91] on textarea at bounding box center [287, 135] width 189 height 549
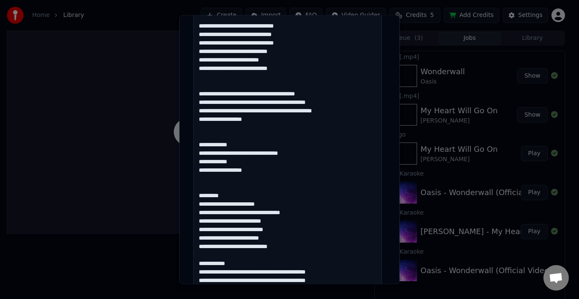
scroll to position [247, 0]
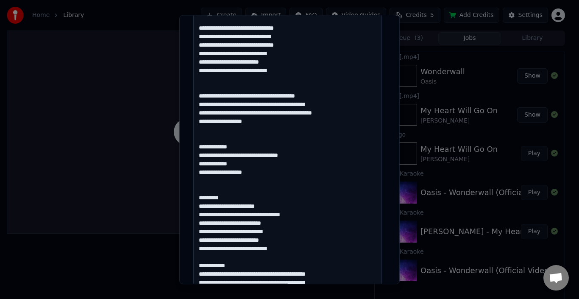
click at [224, 196] on textarea at bounding box center [287, 227] width 189 height 549
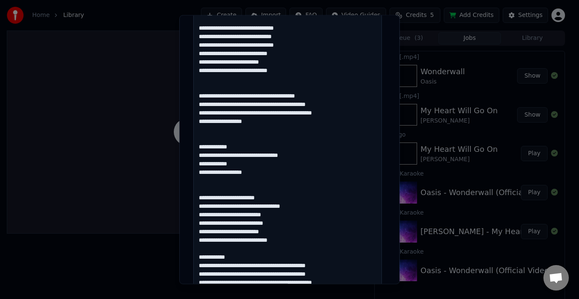
scroll to position [290, 0]
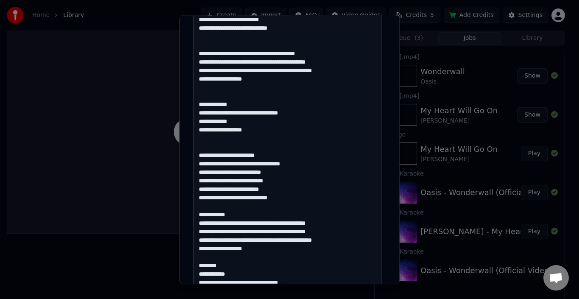
click at [234, 218] on textarea at bounding box center [287, 184] width 189 height 549
click at [225, 263] on textarea at bounding box center [287, 184] width 189 height 549
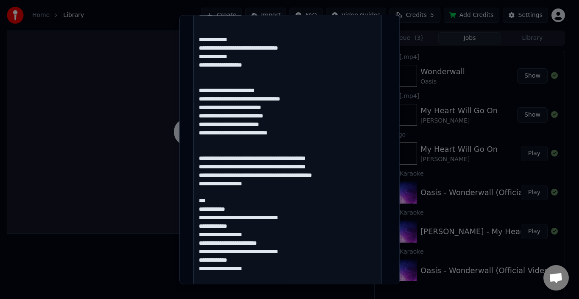
scroll to position [417, 0]
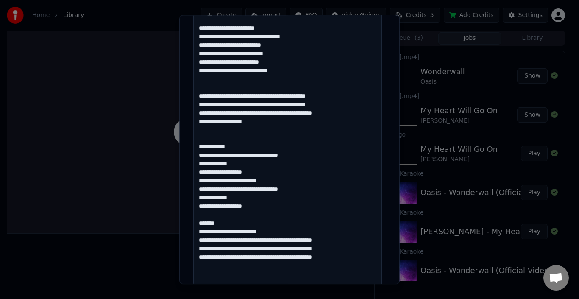
click at [224, 222] on textarea at bounding box center [287, 57] width 189 height 549
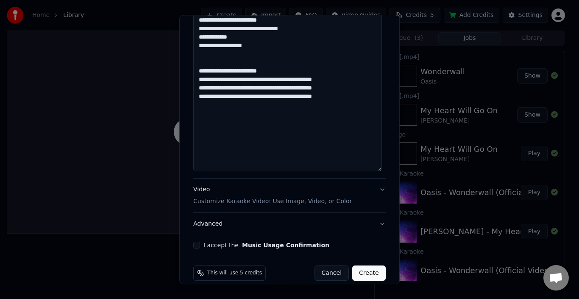
scroll to position [588, 0]
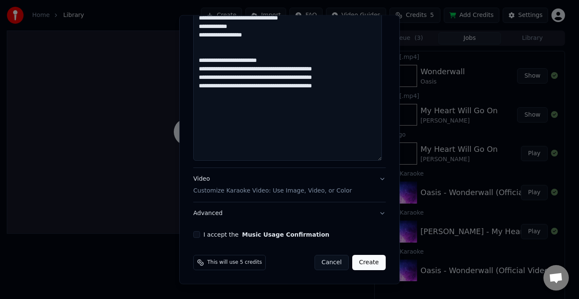
type textarea "**********"
click at [194, 235] on button "I accept the Music Usage Confirmation" at bounding box center [196, 234] width 7 height 7
click at [374, 179] on button "Video Customize Karaoke Video: Use Image, Video, or Color" at bounding box center [289, 185] width 192 height 34
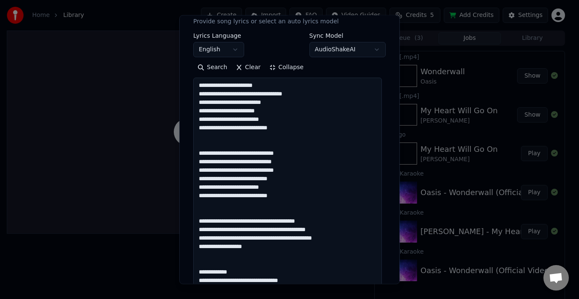
scroll to position [44, 0]
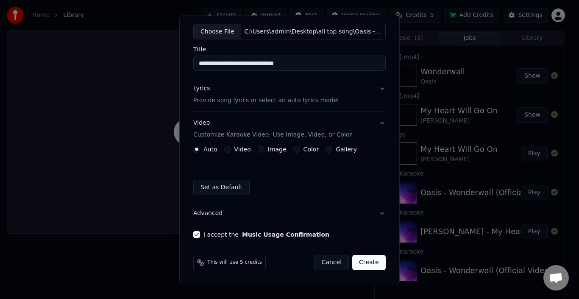
click at [326, 150] on div "Gallery" at bounding box center [340, 149] width 31 height 7
click at [325, 147] on button "Gallery" at bounding box center [328, 149] width 7 height 7
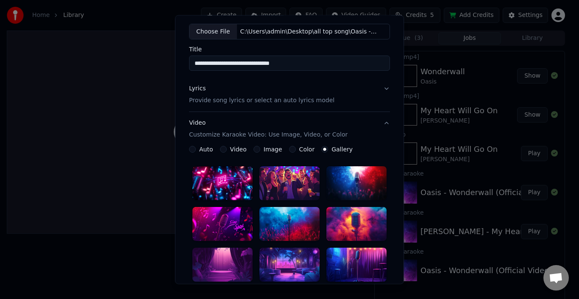
click at [331, 147] on label "Gallery" at bounding box center [341, 149] width 21 height 6
click at [323, 147] on button "Gallery" at bounding box center [324, 149] width 7 height 7
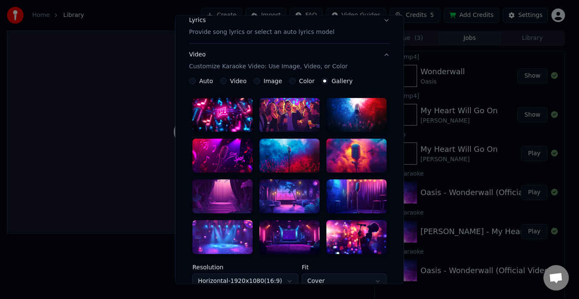
scroll to position [128, 0]
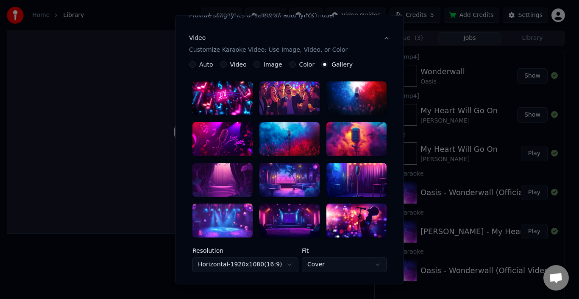
click at [292, 105] on div at bounding box center [289, 98] width 60 height 34
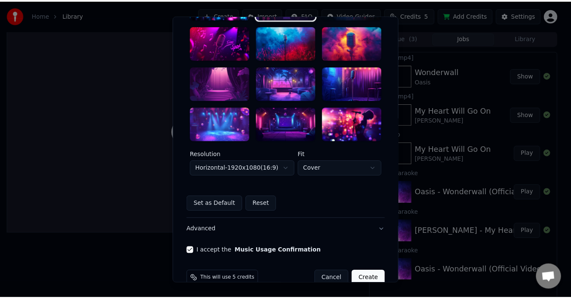
scroll to position [241, 0]
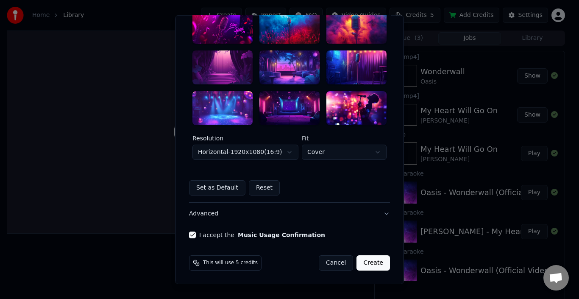
click at [375, 261] on button "Create" at bounding box center [372, 262] width 33 height 15
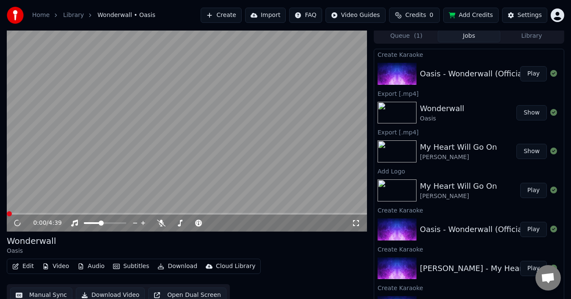
scroll to position [0, 0]
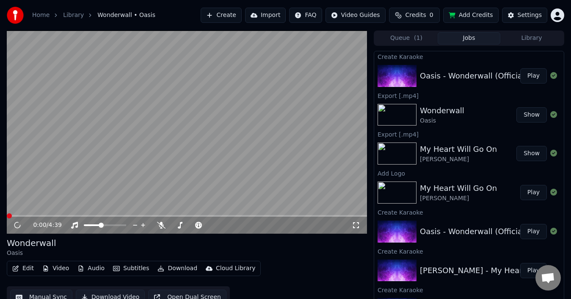
click at [413, 43] on button "Queue ( 1 )" at bounding box center [406, 38] width 63 height 12
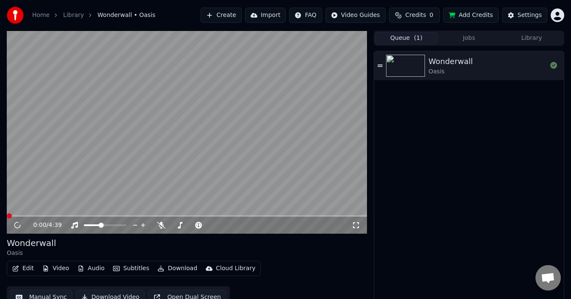
click at [453, 57] on div "Wonderwall" at bounding box center [451, 61] width 44 height 12
click at [85, 216] on span at bounding box center [187, 216] width 360 height 2
click at [133, 190] on video at bounding box center [187, 132] width 360 height 203
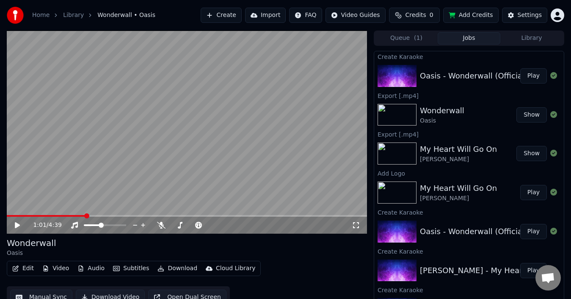
click at [471, 36] on button "Jobs" at bounding box center [469, 38] width 63 height 12
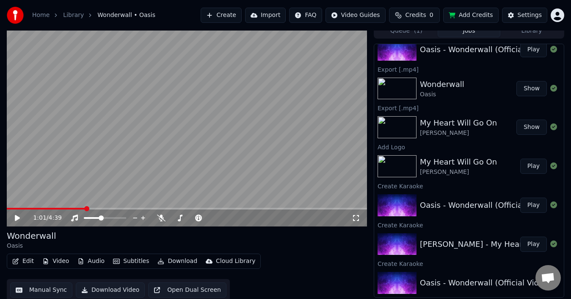
scroll to position [9, 0]
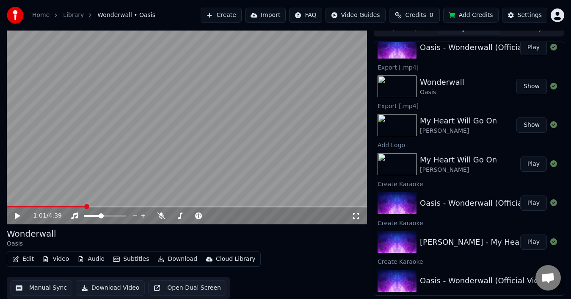
click at [469, 271] on div "Oasis - Wonderwall (Official Video)" at bounding box center [469, 280] width 190 height 29
click at [36, 17] on link "Home" at bounding box center [40, 15] width 17 height 8
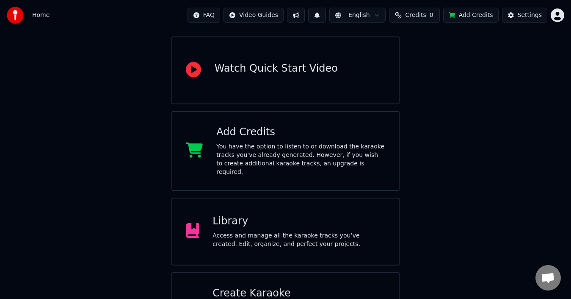
scroll to position [108, 0]
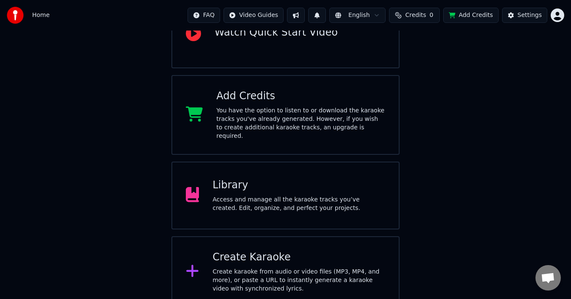
click at [277, 125] on div "You have the option to listen to or download the karaoke tracks you've already …" at bounding box center [300, 123] width 169 height 34
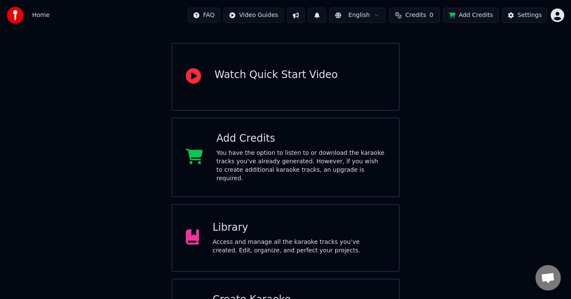
click at [331, 86] on div "Watch Quick Start Video" at bounding box center [286, 77] width 229 height 68
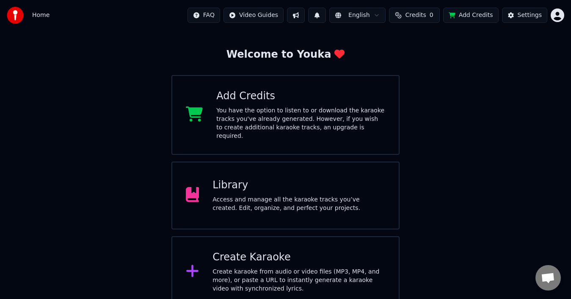
click at [271, 201] on div "Access and manage all the karaoke tracks you’ve created. Edit, organize, and pe…" at bounding box center [299, 203] width 173 height 17
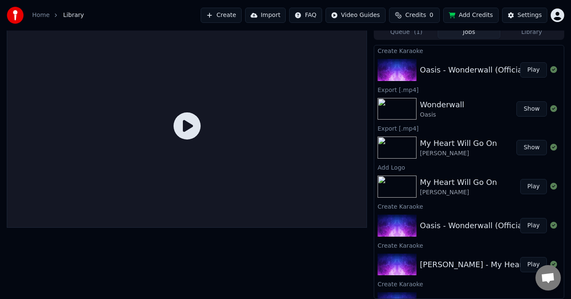
click at [422, 81] on div "Oasis - Wonderwall (Official Video) Play" at bounding box center [469, 69] width 190 height 29
click at [521, 69] on button "Play" at bounding box center [534, 69] width 27 height 15
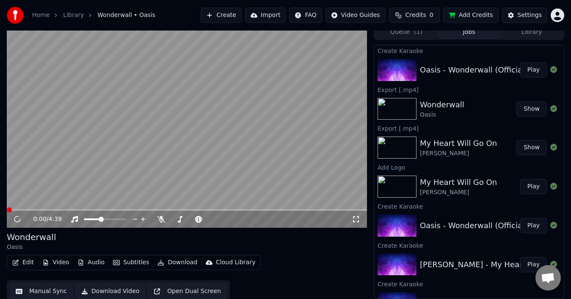
click at [150, 173] on video at bounding box center [187, 126] width 360 height 203
click at [84, 216] on span at bounding box center [86, 218] width 5 height 5
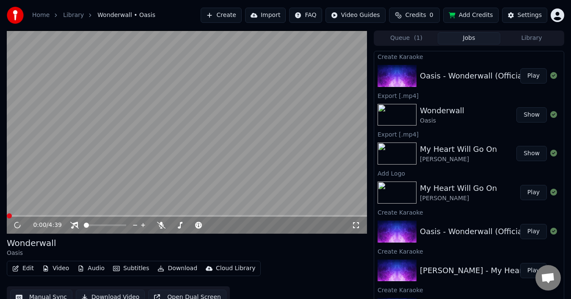
click at [133, 213] on video at bounding box center [187, 132] width 360 height 203
click at [133, 215] on span at bounding box center [187, 216] width 360 height 2
click at [47, 217] on span at bounding box center [48, 215] width 5 height 5
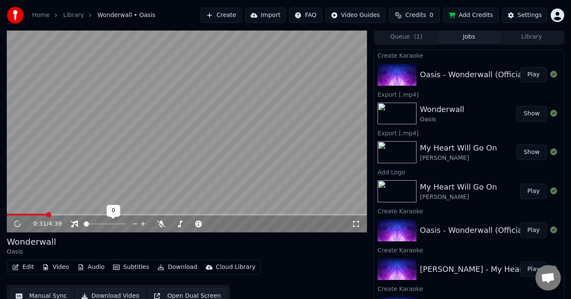
scroll to position [9, 0]
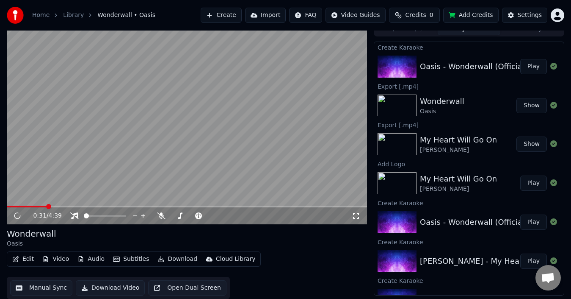
click at [50, 286] on button "Manual Sync" at bounding box center [41, 287] width 62 height 15
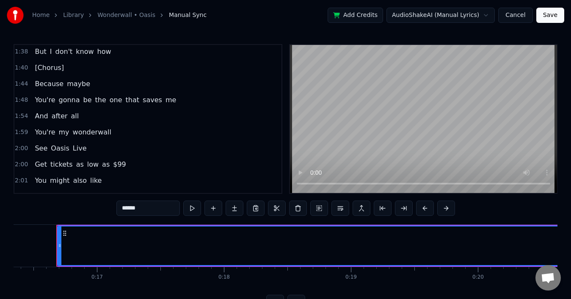
scroll to position [254, 0]
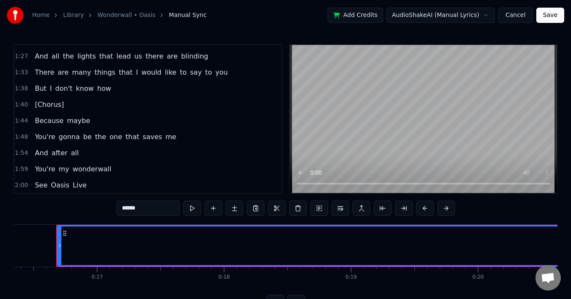
click at [54, 104] on span "[Chorus]" at bounding box center [49, 105] width 31 height 10
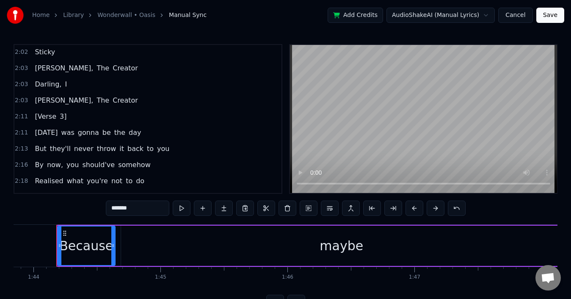
scroll to position [409, 0]
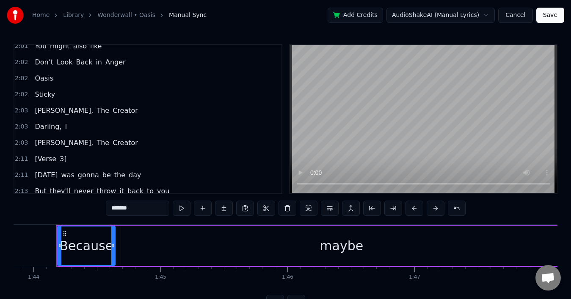
click at [43, 98] on span "Sticky" at bounding box center [45, 94] width 22 height 10
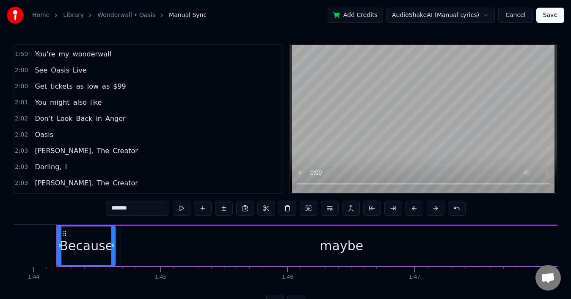
scroll to position [367, 0]
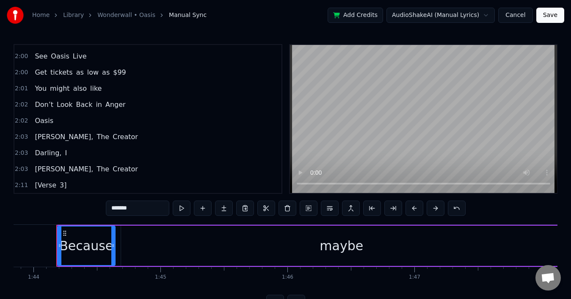
click at [112, 141] on span "Creator" at bounding box center [125, 137] width 27 height 10
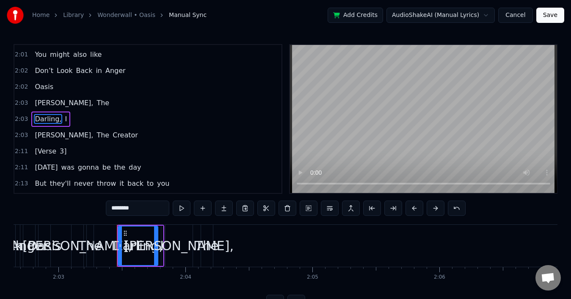
scroll to position [0, 15627]
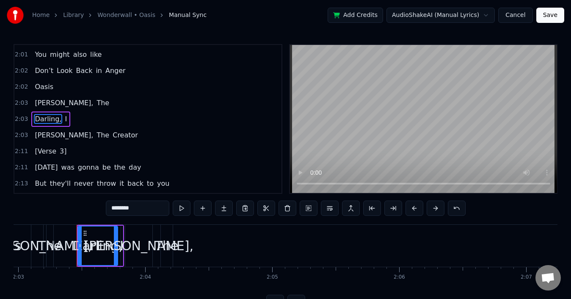
click at [42, 107] on span "[PERSON_NAME]," at bounding box center [64, 103] width 60 height 10
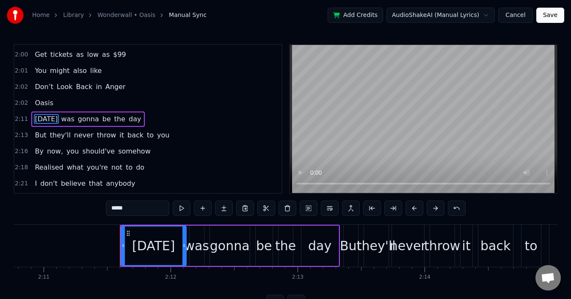
scroll to position [427, 0]
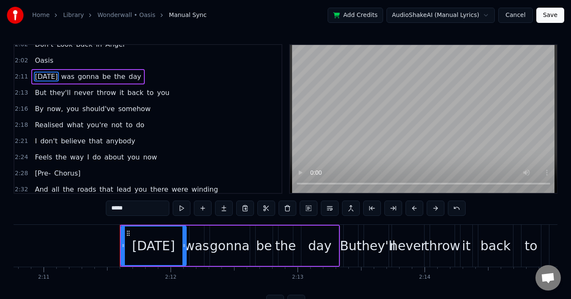
click at [40, 173] on span "[Pre-" at bounding box center [42, 173] width 17 height 10
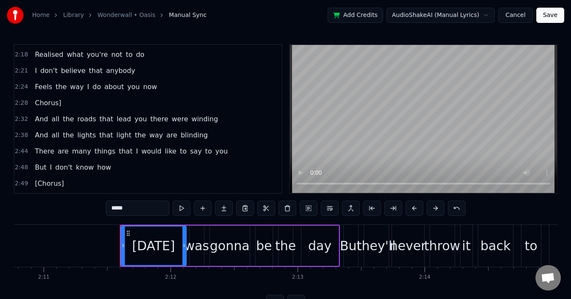
scroll to position [512, 0]
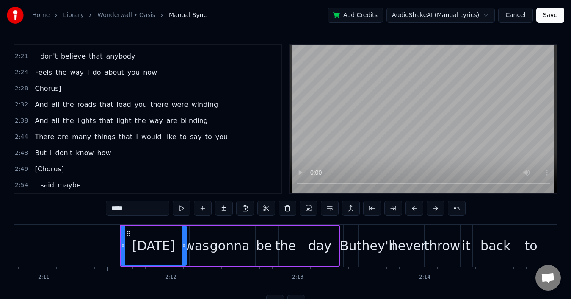
click at [50, 168] on span "[Chorus]" at bounding box center [49, 169] width 31 height 10
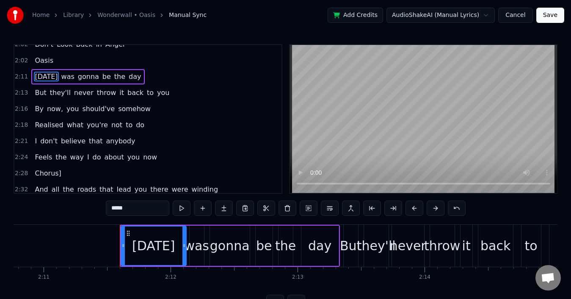
scroll to position [385, 0]
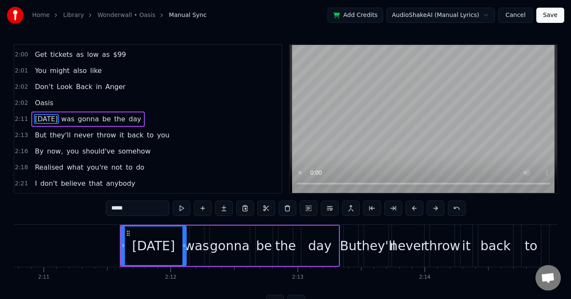
click at [44, 107] on span "Oasis" at bounding box center [44, 103] width 20 height 10
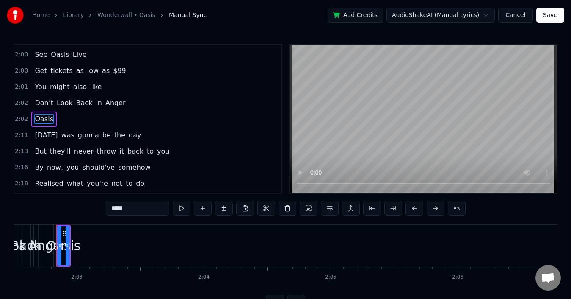
type input "*****"
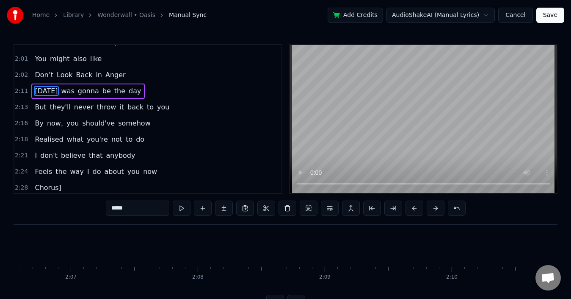
scroll to position [0, 0]
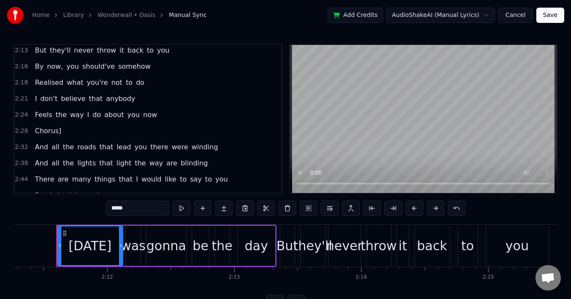
click at [57, 130] on div "Chorus]" at bounding box center [47, 130] width 33 height 15
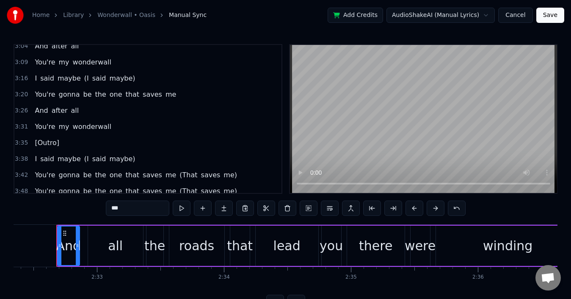
click at [53, 141] on span "[Outro]" at bounding box center [47, 143] width 26 height 10
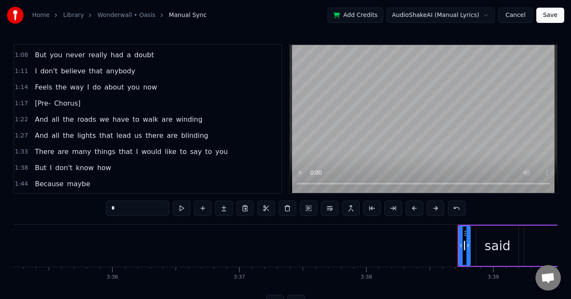
click at [44, 101] on span "[Pre-" at bounding box center [42, 103] width 17 height 10
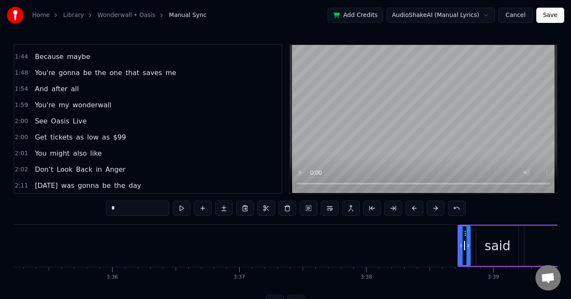
click at [41, 122] on span "See" at bounding box center [41, 121] width 14 height 10
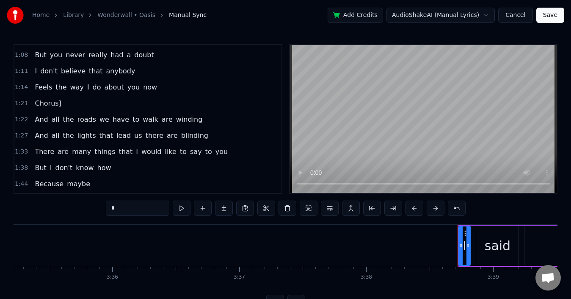
click at [51, 102] on span "Chorus]" at bounding box center [48, 103] width 28 height 10
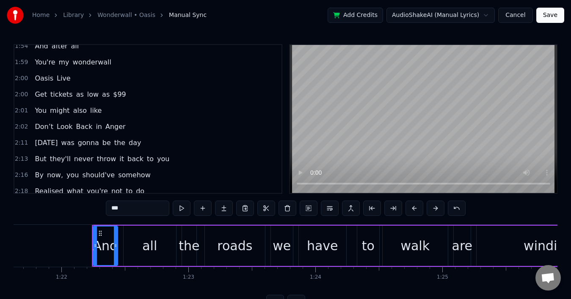
click at [39, 81] on span "Oasis" at bounding box center [44, 78] width 20 height 10
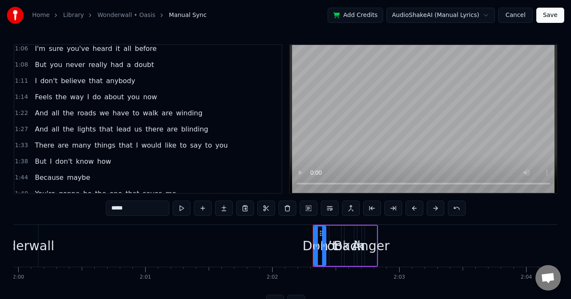
scroll to position [76, 0]
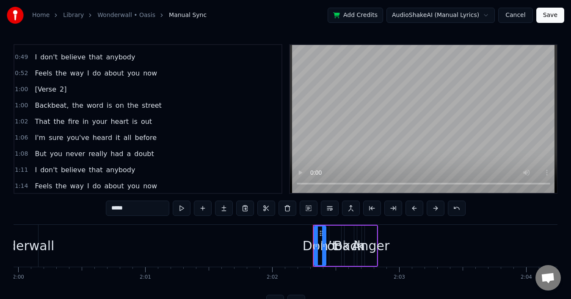
click at [51, 94] on span "[Verse" at bounding box center [45, 89] width 23 height 10
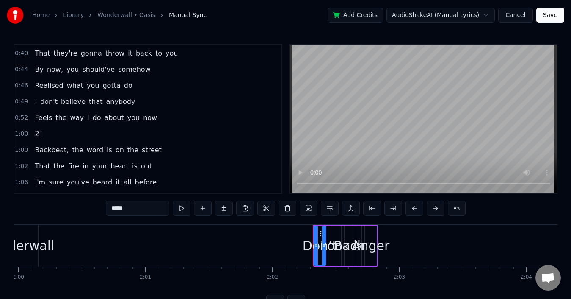
scroll to position [0, 0]
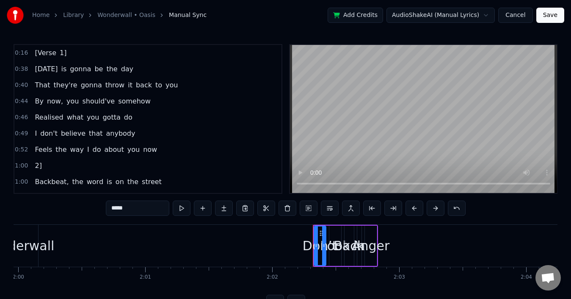
click at [39, 166] on span "2]" at bounding box center [38, 166] width 8 height 10
click at [50, 55] on span "[Verse" at bounding box center [45, 53] width 23 height 10
type input "*****"
click at [38, 58] on div "1]" at bounding box center [38, 52] width 14 height 15
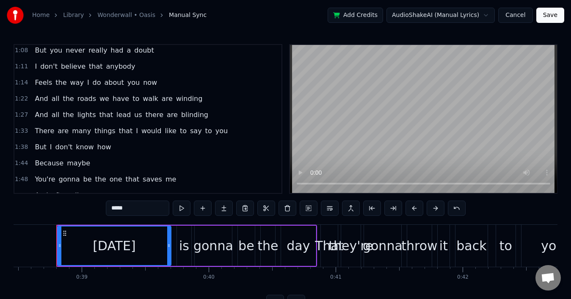
scroll to position [127, 0]
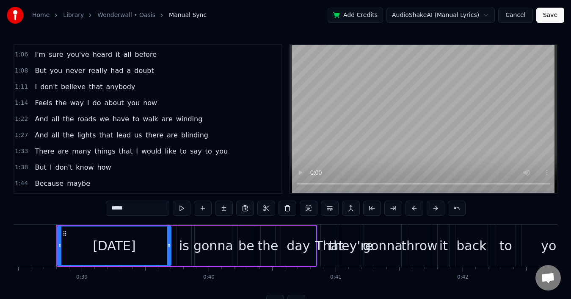
click at [39, 89] on span "don't" at bounding box center [48, 87] width 19 height 10
type input "*****"
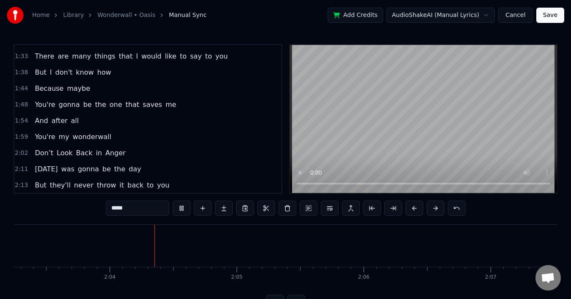
scroll to position [0, 15708]
click at [40, 154] on span "Don’t" at bounding box center [44, 153] width 20 height 10
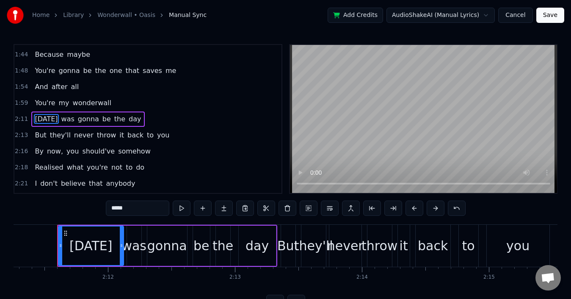
scroll to position [0, 16681]
click at [72, 101] on span "wonderwall" at bounding box center [92, 103] width 40 height 10
type input "**********"
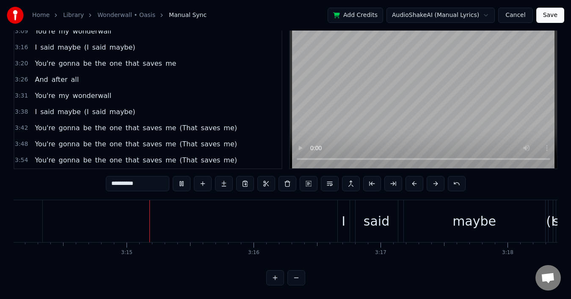
scroll to position [0, 24687]
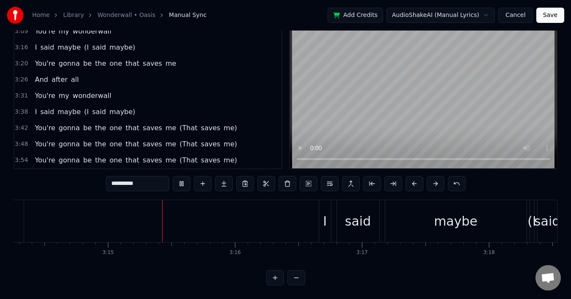
click at [560, 13] on button "Save" at bounding box center [551, 15] width 28 height 15
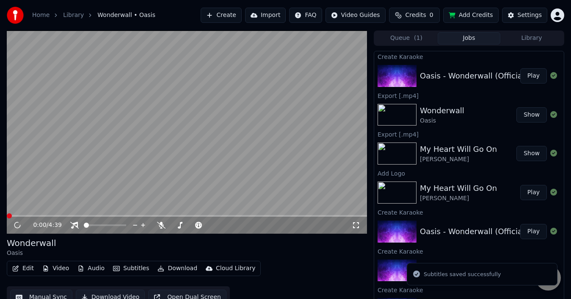
click at [450, 77] on div "Oasis - Wonderwall (Official Video)" at bounding box center [485, 76] width 131 height 12
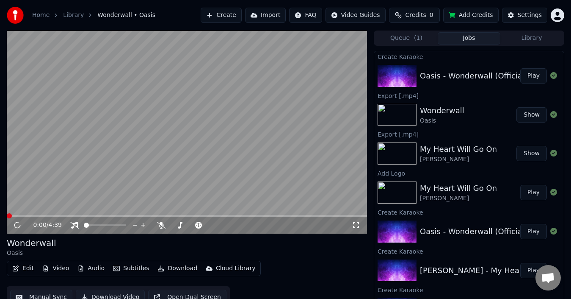
click at [233, 98] on video at bounding box center [187, 132] width 360 height 203
click at [273, 102] on video at bounding box center [187, 132] width 360 height 203
click at [452, 69] on div "Oasis - Wonderwall (Official Video) Play" at bounding box center [469, 75] width 190 height 29
click at [523, 75] on button "Play" at bounding box center [534, 75] width 27 height 15
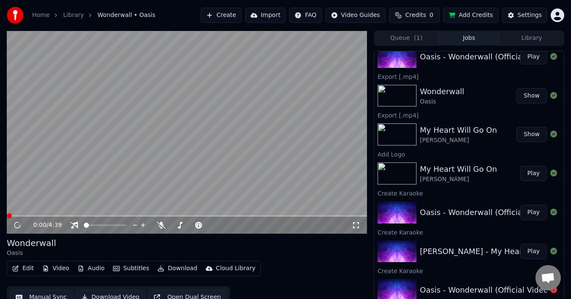
click at [269, 78] on video at bounding box center [187, 132] width 360 height 203
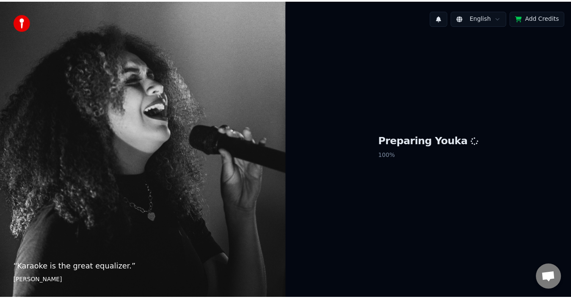
scroll to position [124, 0]
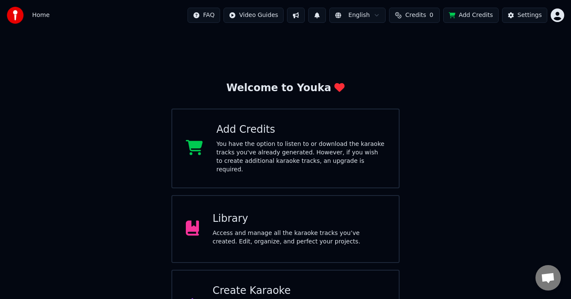
click at [278, 212] on div "Library" at bounding box center [299, 219] width 173 height 14
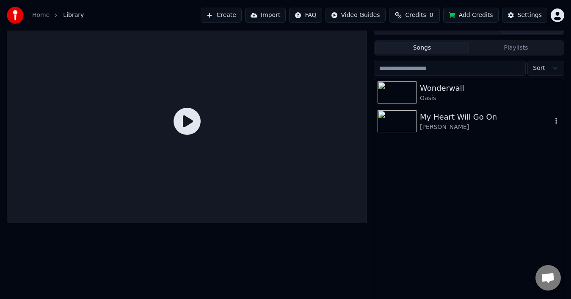
scroll to position [14, 0]
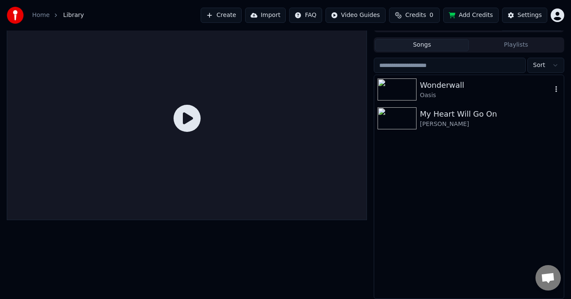
click at [453, 85] on div "Wonderwall" at bounding box center [486, 85] width 132 height 12
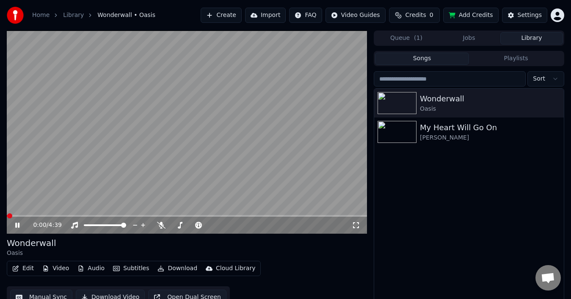
click at [404, 37] on button "Queue ( 1 )" at bounding box center [406, 38] width 63 height 12
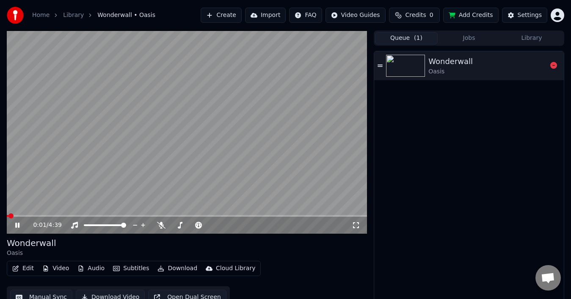
click at [453, 58] on div "Wonderwall" at bounding box center [451, 61] width 44 height 12
click at [102, 226] on div at bounding box center [113, 225] width 68 height 8
click at [102, 224] on span at bounding box center [93, 225] width 18 height 2
click at [73, 215] on span at bounding box center [187, 216] width 360 height 2
click at [53, 215] on span at bounding box center [30, 216] width 47 height 2
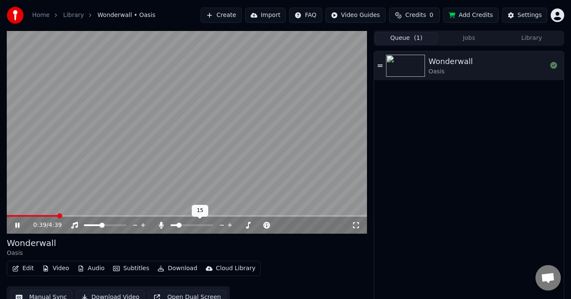
click at [177, 225] on span at bounding box center [192, 225] width 42 height 2
click at [172, 223] on span at bounding box center [174, 224] width 5 height 5
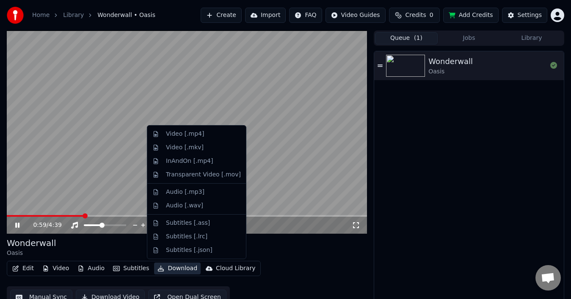
click at [158, 268] on icon "button" at bounding box center [161, 268] width 6 height 6
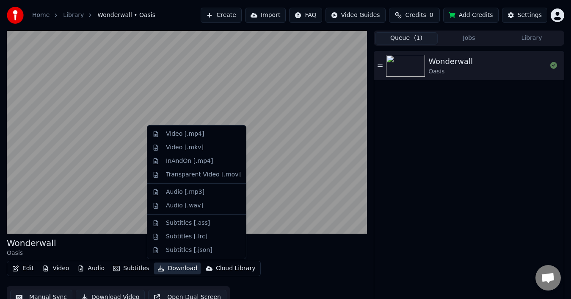
click at [288, 252] on div "Wonderwall Oasis" at bounding box center [187, 247] width 360 height 20
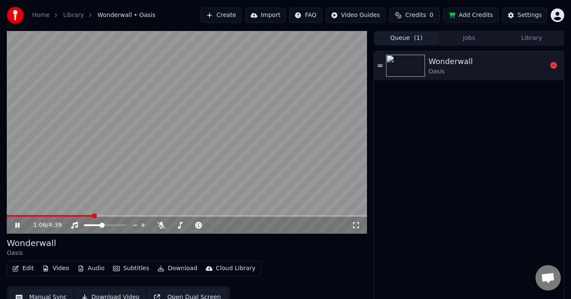
click at [487, 71] on div "Wonderwall Oasis" at bounding box center [488, 65] width 119 height 20
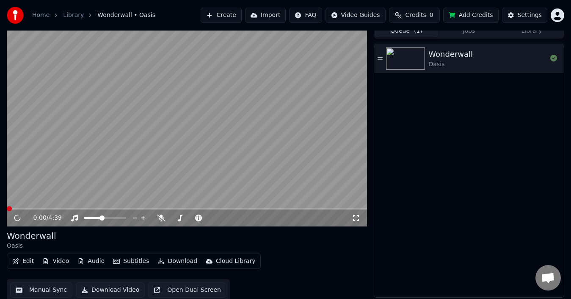
scroll to position [9, 0]
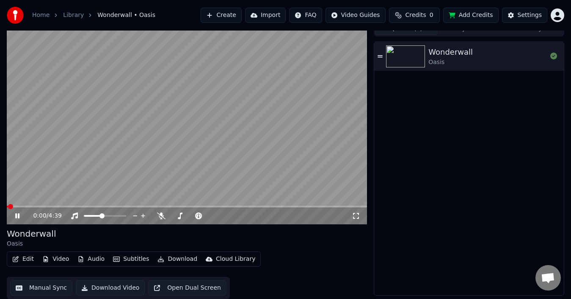
click at [116, 286] on button "Download Video" at bounding box center [110, 287] width 69 height 15
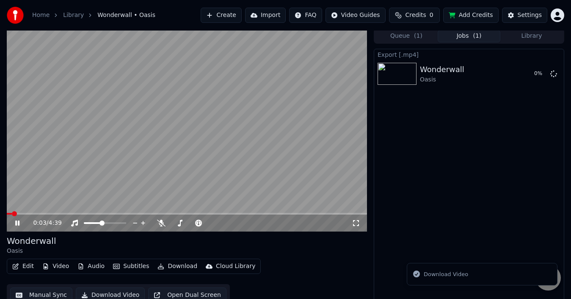
scroll to position [0, 0]
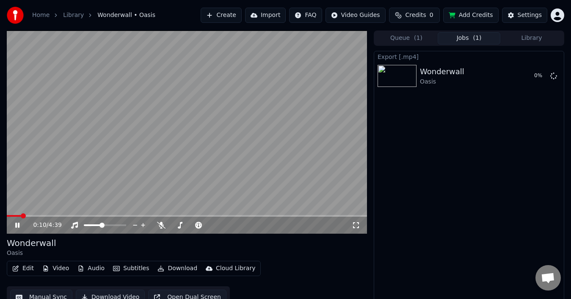
click at [274, 111] on video at bounding box center [187, 132] width 360 height 203
click at [292, 148] on video at bounding box center [187, 132] width 360 height 203
click at [261, 116] on video at bounding box center [187, 132] width 360 height 203
click at [284, 105] on video at bounding box center [187, 132] width 360 height 203
click at [283, 105] on video at bounding box center [187, 132] width 360 height 203
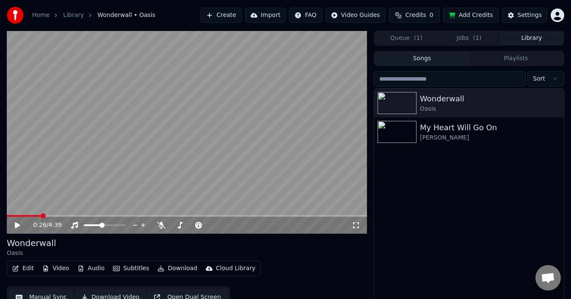
click at [528, 33] on button "Library" at bounding box center [532, 38] width 63 height 12
click at [449, 132] on div "My Heart Will Go On" at bounding box center [486, 128] width 132 height 12
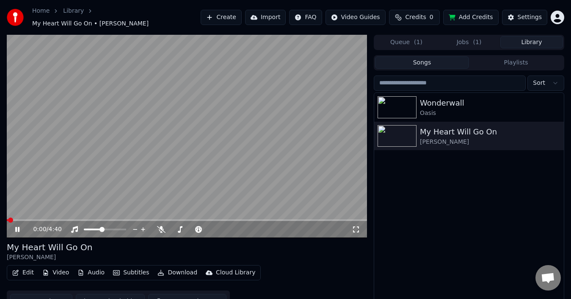
click at [158, 203] on video at bounding box center [187, 136] width 360 height 203
click at [166, 161] on video at bounding box center [187, 136] width 360 height 203
click at [178, 228] on span at bounding box center [192, 229] width 42 height 2
click at [47, 219] on span at bounding box center [187, 220] width 360 height 2
click at [72, 219] on span at bounding box center [187, 220] width 360 height 2
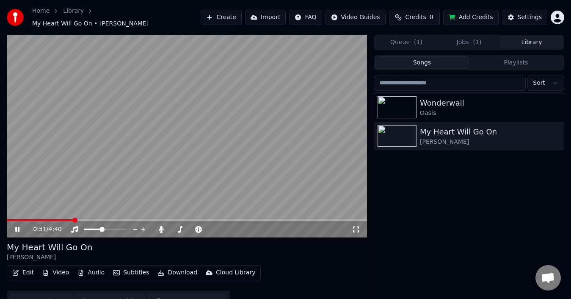
click at [167, 165] on video at bounding box center [187, 136] width 360 height 203
click at [394, 42] on button "Queue ( 1 )" at bounding box center [406, 42] width 63 height 12
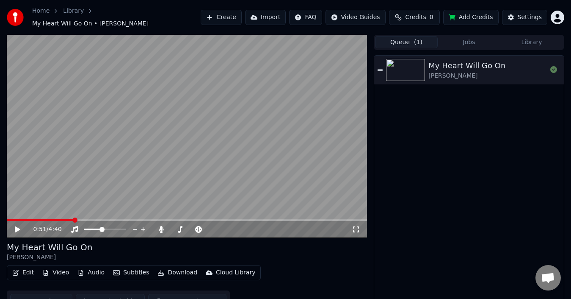
click at [405, 41] on button "Queue ( 1 )" at bounding box center [406, 42] width 63 height 12
click at [463, 47] on div "Queue ( 1 ) Jobs Library My Heart Will Go On Céline Dion" at bounding box center [469, 172] width 191 height 274
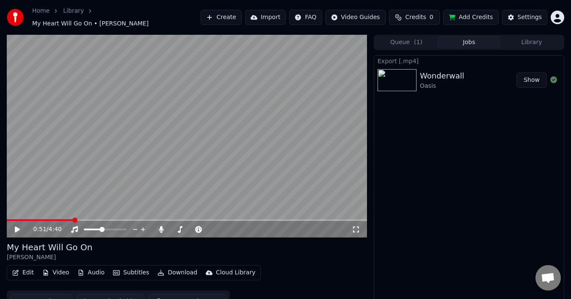
click at [464, 44] on button "Jobs" at bounding box center [469, 42] width 63 height 12
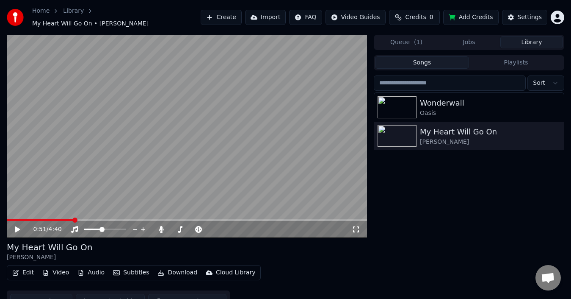
click at [538, 37] on button "Library" at bounding box center [532, 42] width 63 height 12
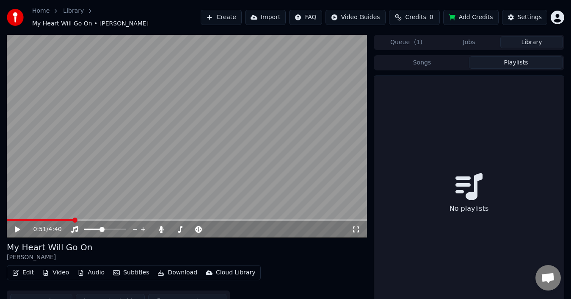
click at [491, 63] on button "Playlists" at bounding box center [516, 62] width 94 height 12
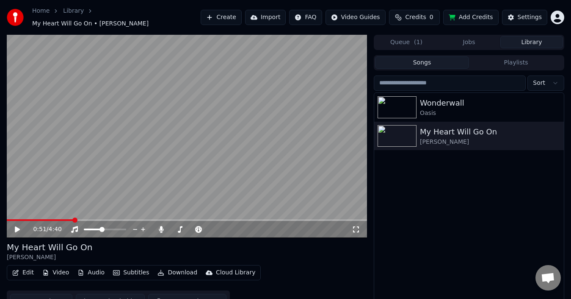
click at [450, 60] on button "Songs" at bounding box center [422, 62] width 94 height 12
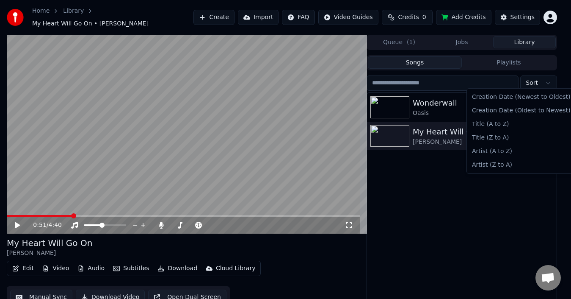
click at [549, 81] on html "Home Library My Heart Will Go On • Céline Dion Create Import FAQ Video Guides C…" at bounding box center [285, 149] width 571 height 299
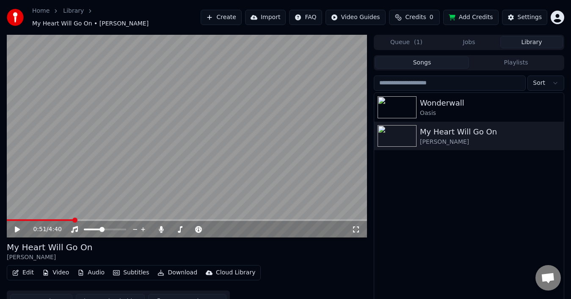
click at [549, 81] on html "Home Library My Heart Will Go On • Céline Dion Create Import FAQ Video Guides C…" at bounding box center [285, 149] width 571 height 299
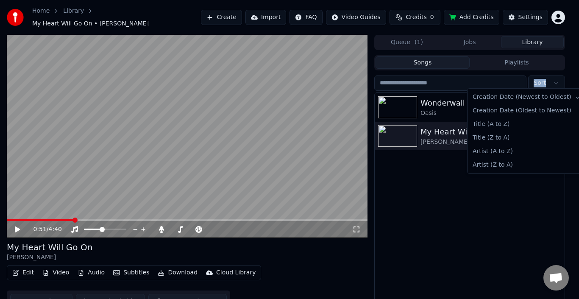
click at [549, 81] on html "Home Library My Heart Will Go On • Céline Dion Create Import FAQ Video Guides C…" at bounding box center [289, 149] width 579 height 299
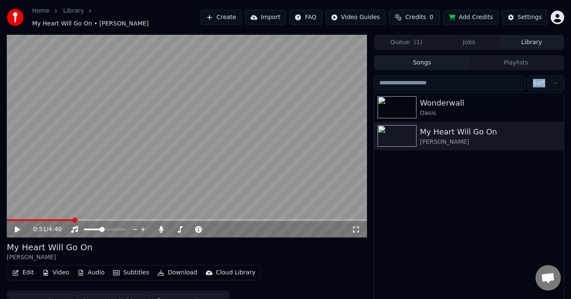
click at [259, 113] on video at bounding box center [187, 136] width 360 height 203
click at [91, 226] on div at bounding box center [113, 229] width 68 height 8
click at [90, 226] on div at bounding box center [113, 229] width 68 height 8
click at [190, 148] on video at bounding box center [187, 136] width 360 height 203
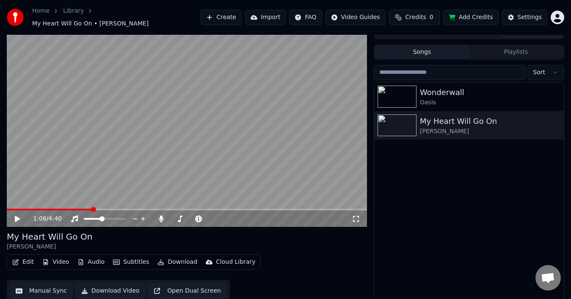
scroll to position [14, 0]
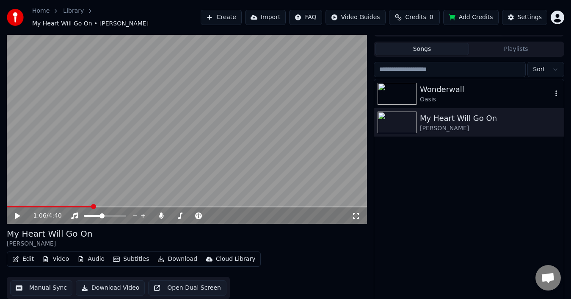
click at [464, 83] on div "Wonderwall" at bounding box center [486, 89] width 132 height 12
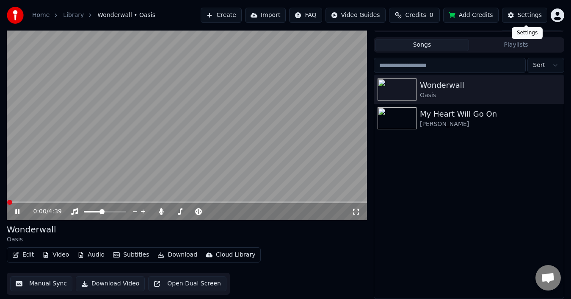
click at [524, 18] on div "Settings" at bounding box center [530, 15] width 24 height 8
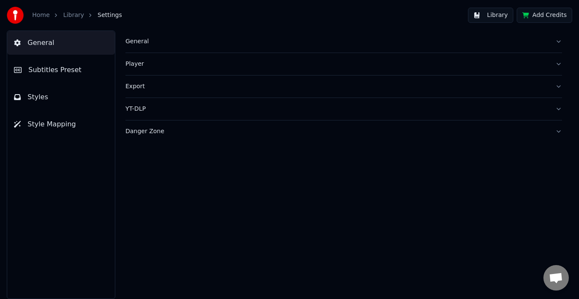
click at [493, 13] on button "Library" at bounding box center [490, 15] width 45 height 15
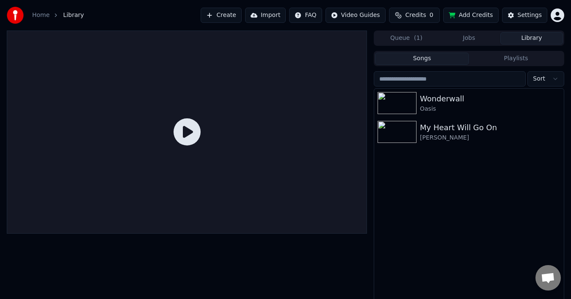
click at [47, 17] on link "Home" at bounding box center [40, 15] width 17 height 8
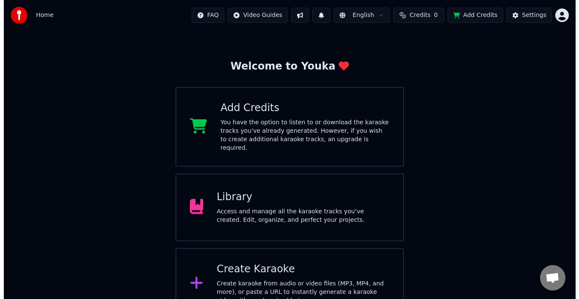
scroll to position [33, 0]
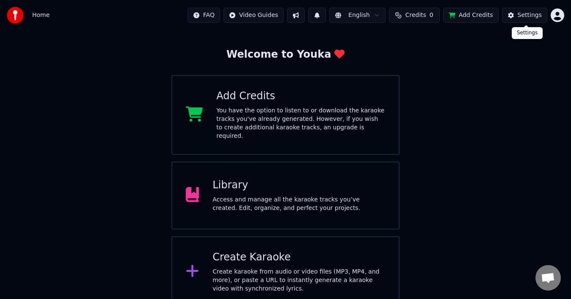
click at [561, 16] on html "Home FAQ Video Guides English Credits 0 Add Credits Settings Welcome to Youka A…" at bounding box center [285, 137] width 571 height 341
